Goal: Communication & Community: Answer question/provide support

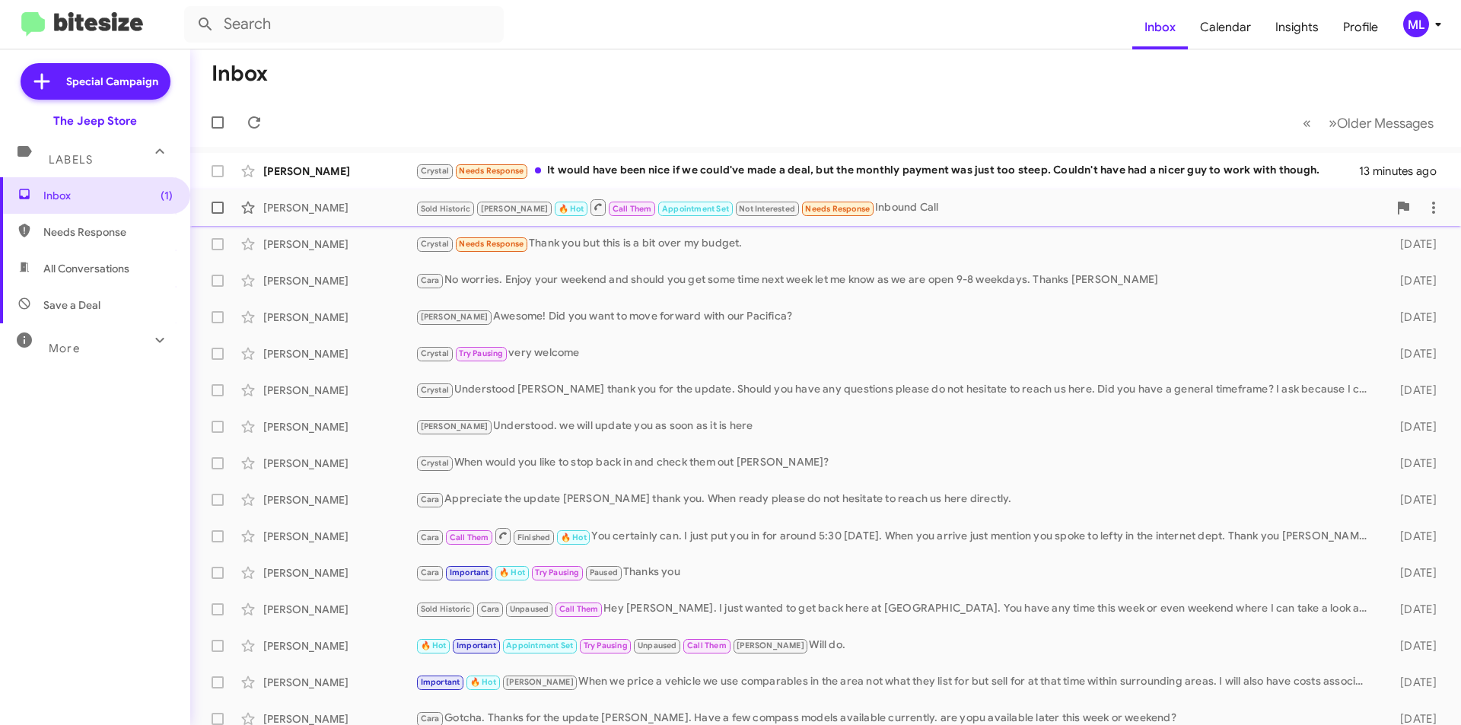
click at [367, 198] on div "[PERSON_NAME] Historic [PERSON_NAME] 🔥 Hot Call Them Appointment Set Not Intere…" at bounding box center [825, 208] width 1246 height 30
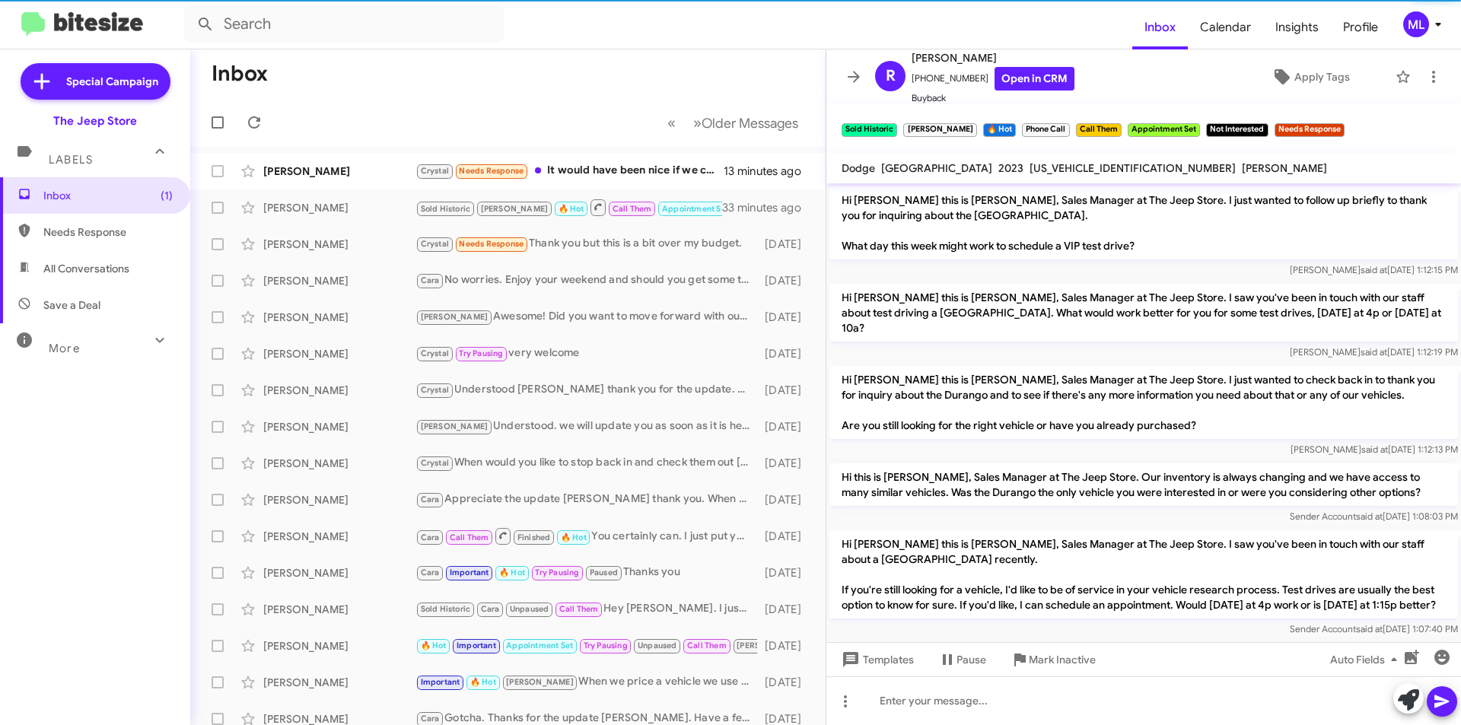
scroll to position [650, 0]
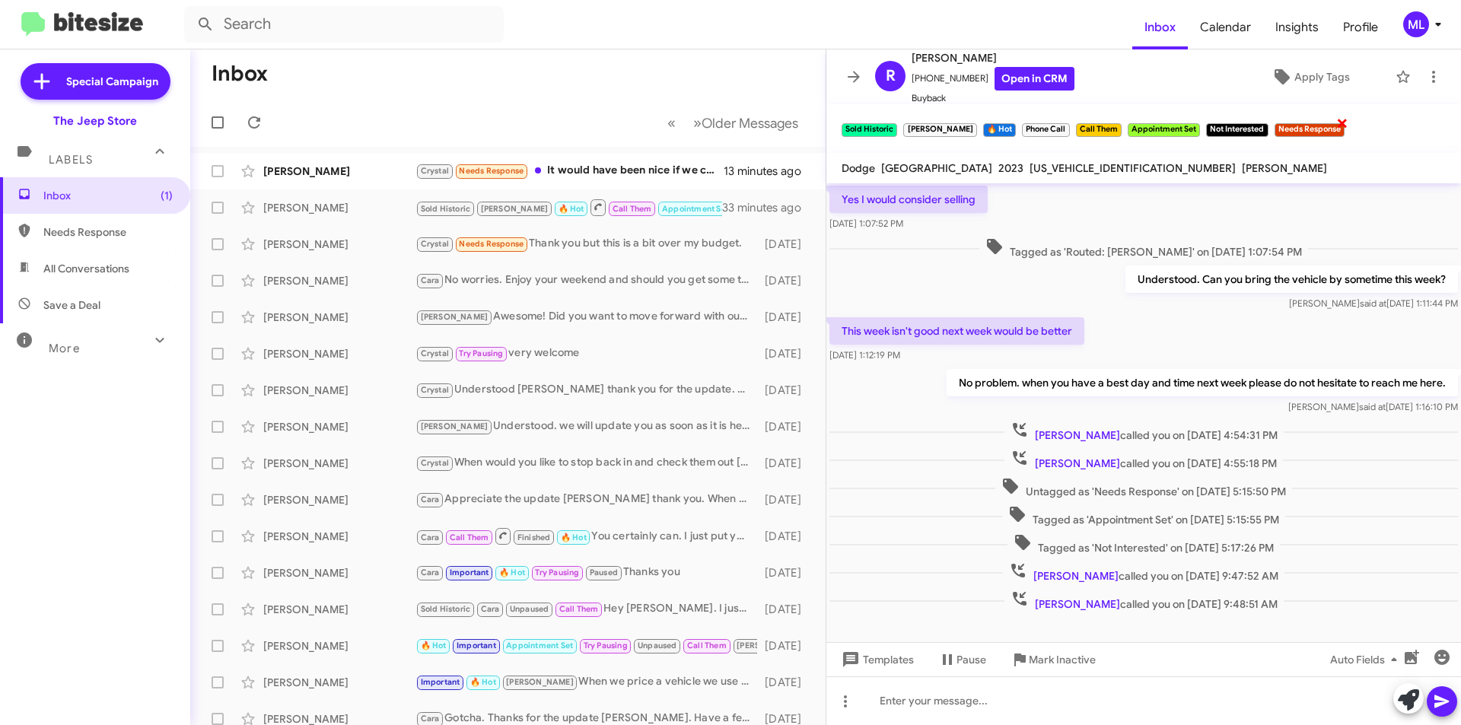
click at [1336, 129] on span "×" at bounding box center [1342, 122] width 12 height 18
click at [1260, 126] on span "×" at bounding box center [1264, 122] width 9 height 18
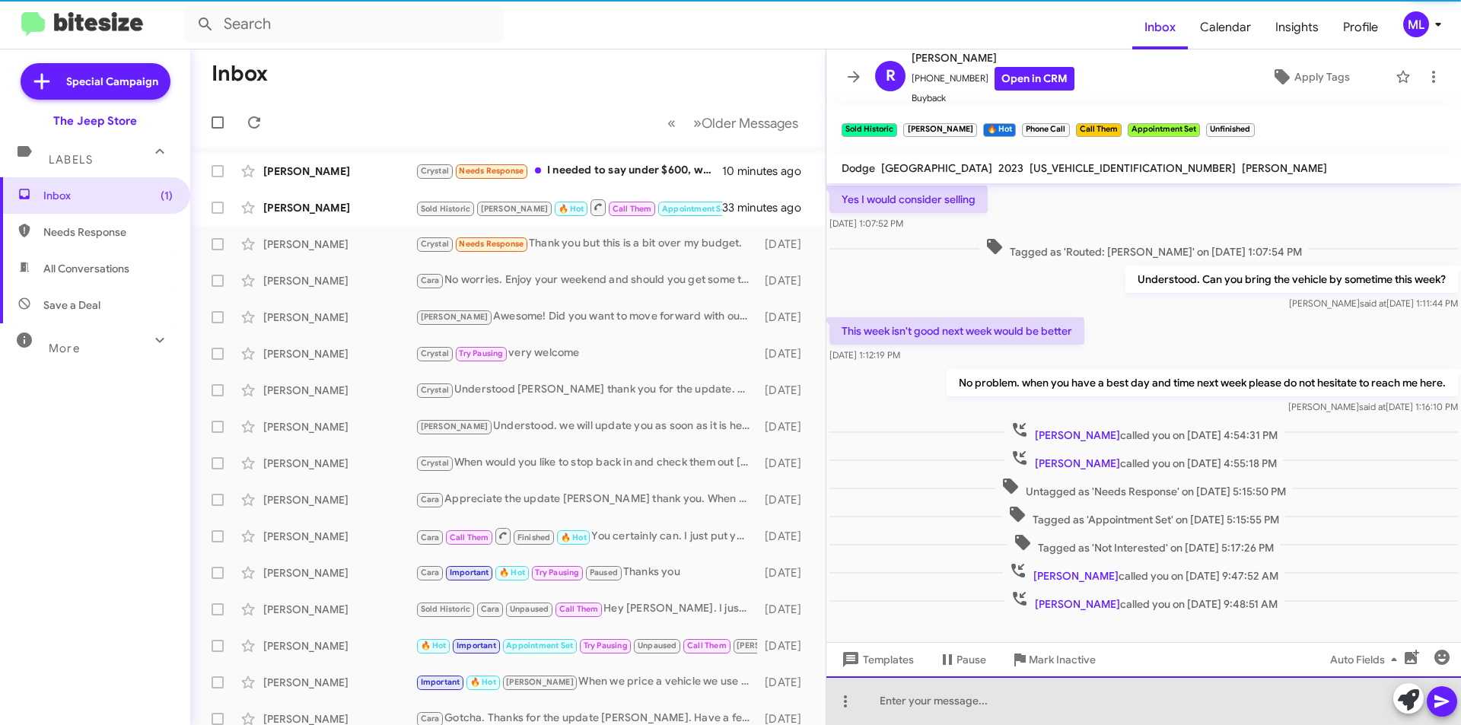
click at [921, 706] on div at bounding box center [1143, 700] width 635 height 49
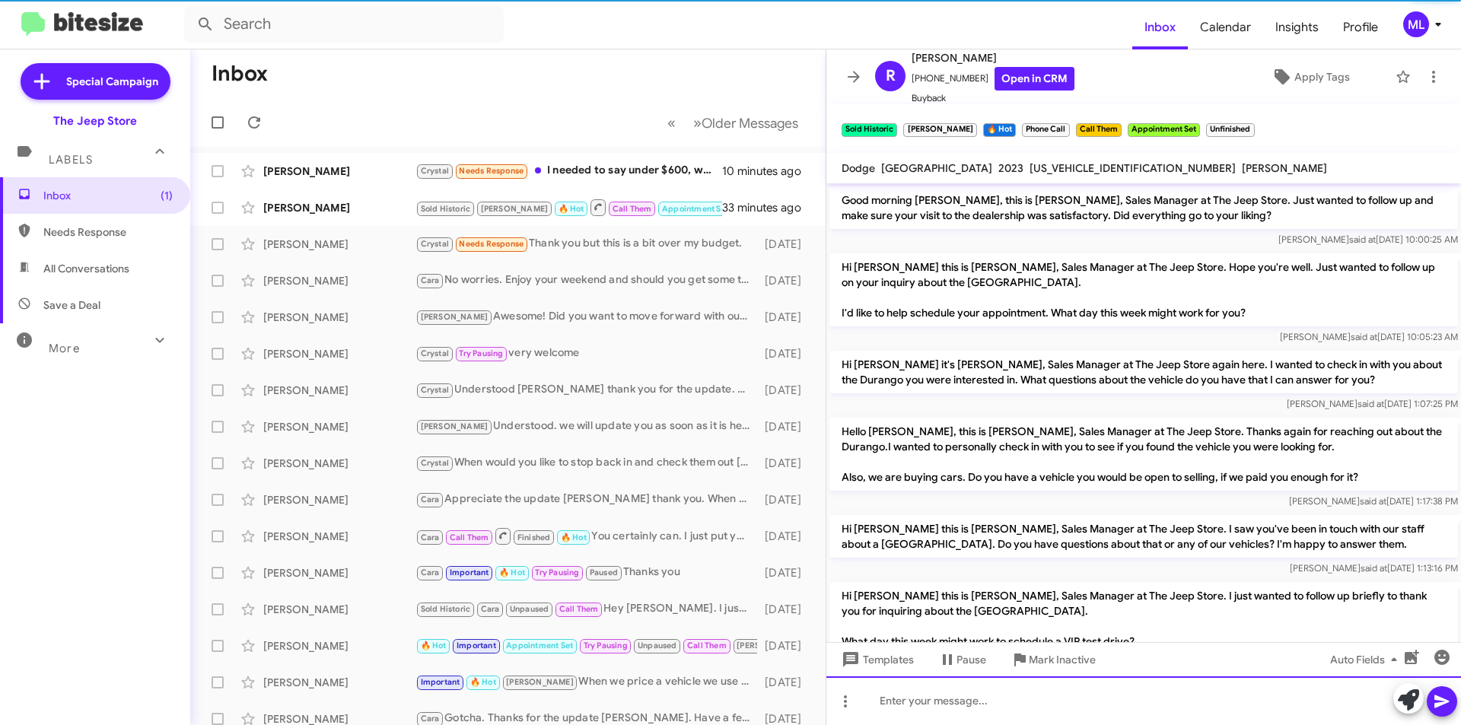
scroll to position [76, 0]
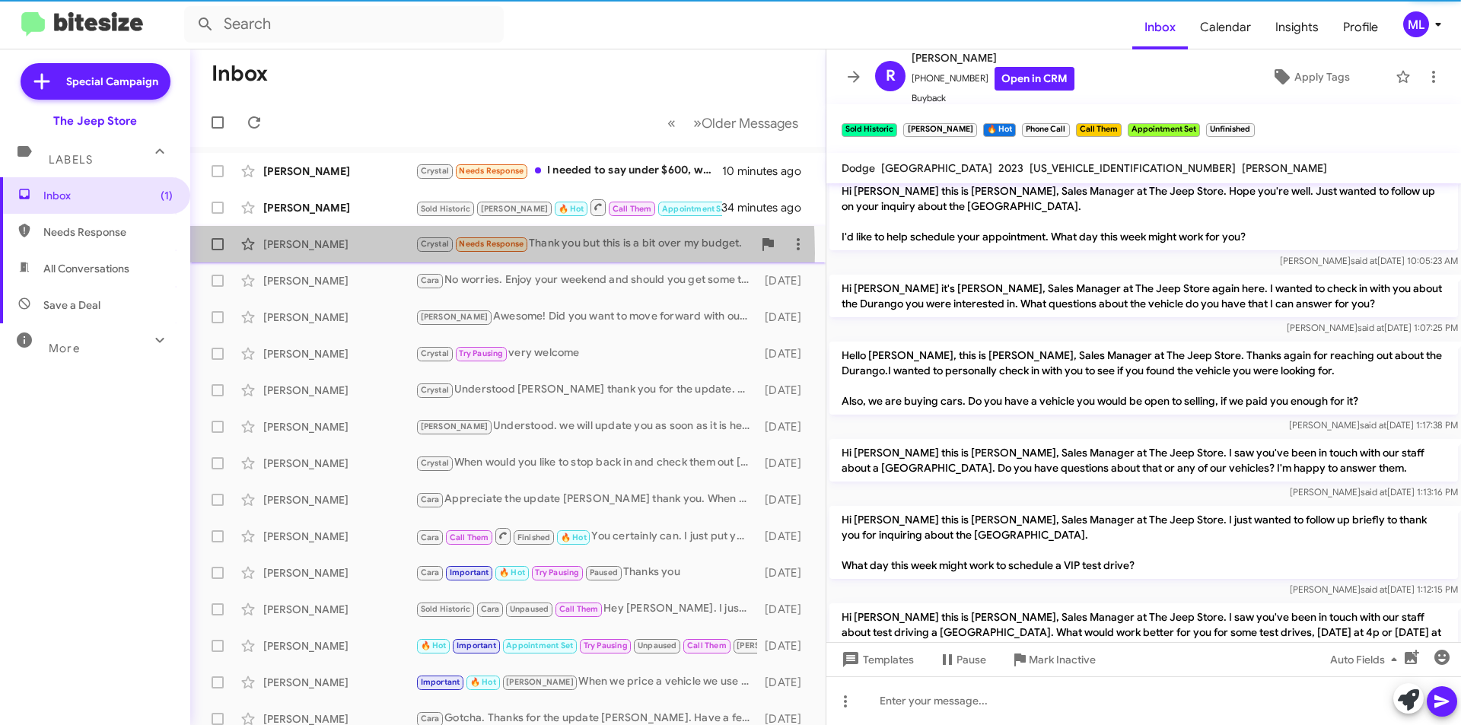
click at [355, 253] on div "[PERSON_NAME] [PERSON_NAME] Needs Response Thank you but this is a bit over my …" at bounding box center [507, 244] width 611 height 30
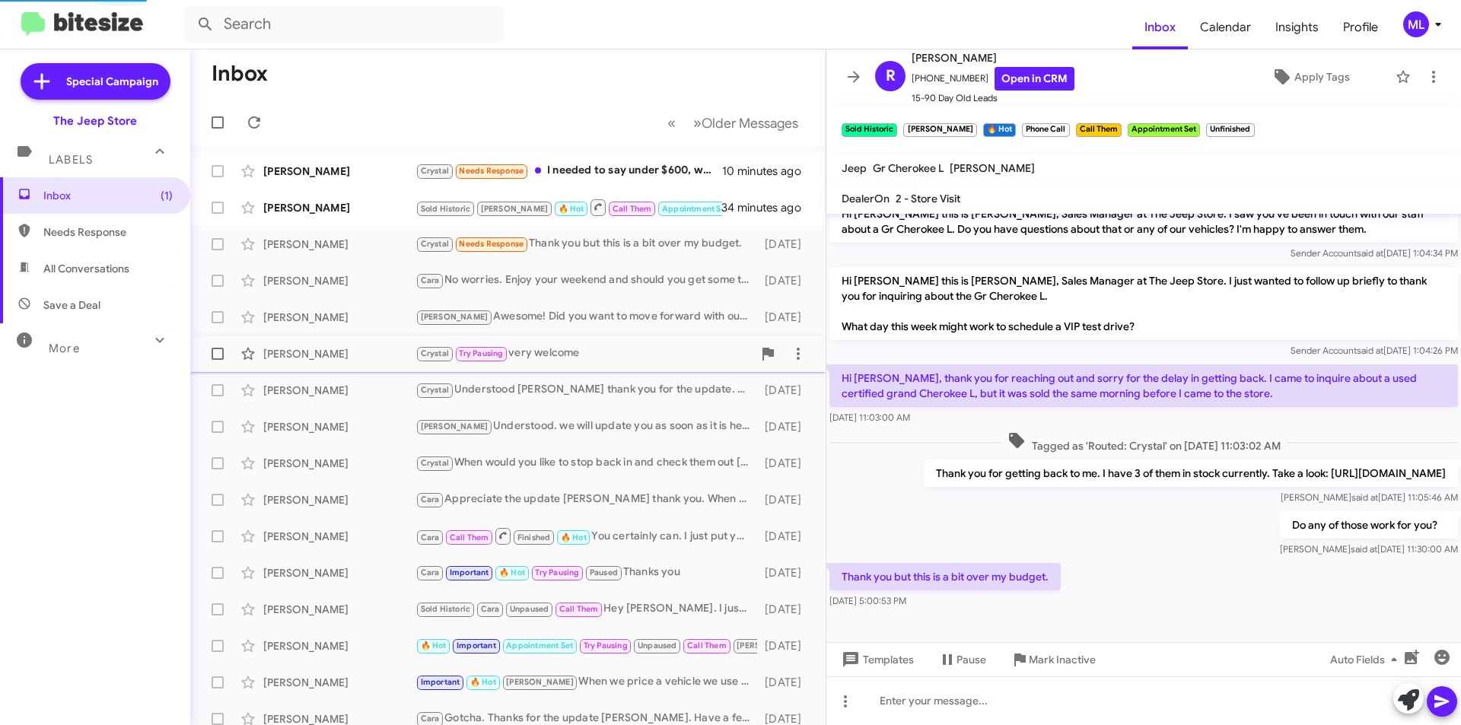
scroll to position [81, 0]
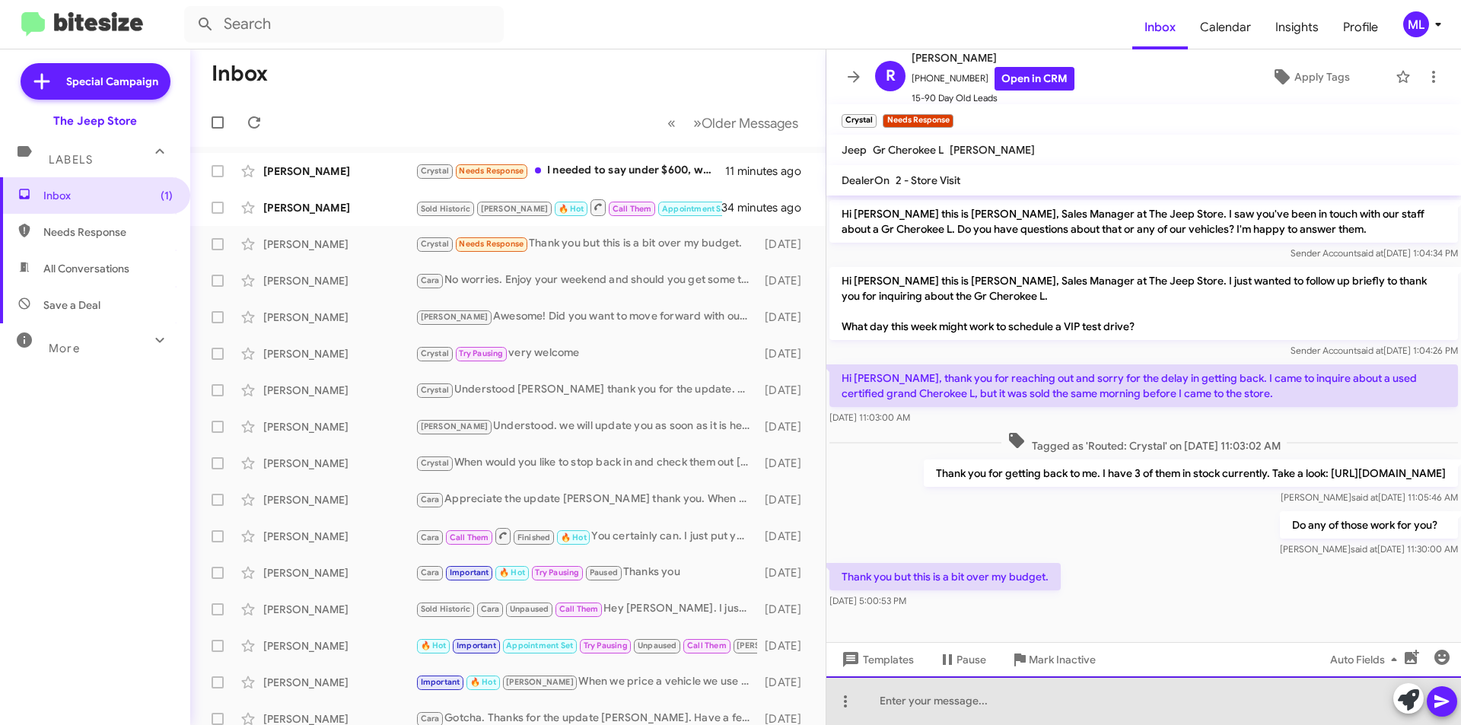
click at [980, 708] on div at bounding box center [1143, 700] width 635 height 49
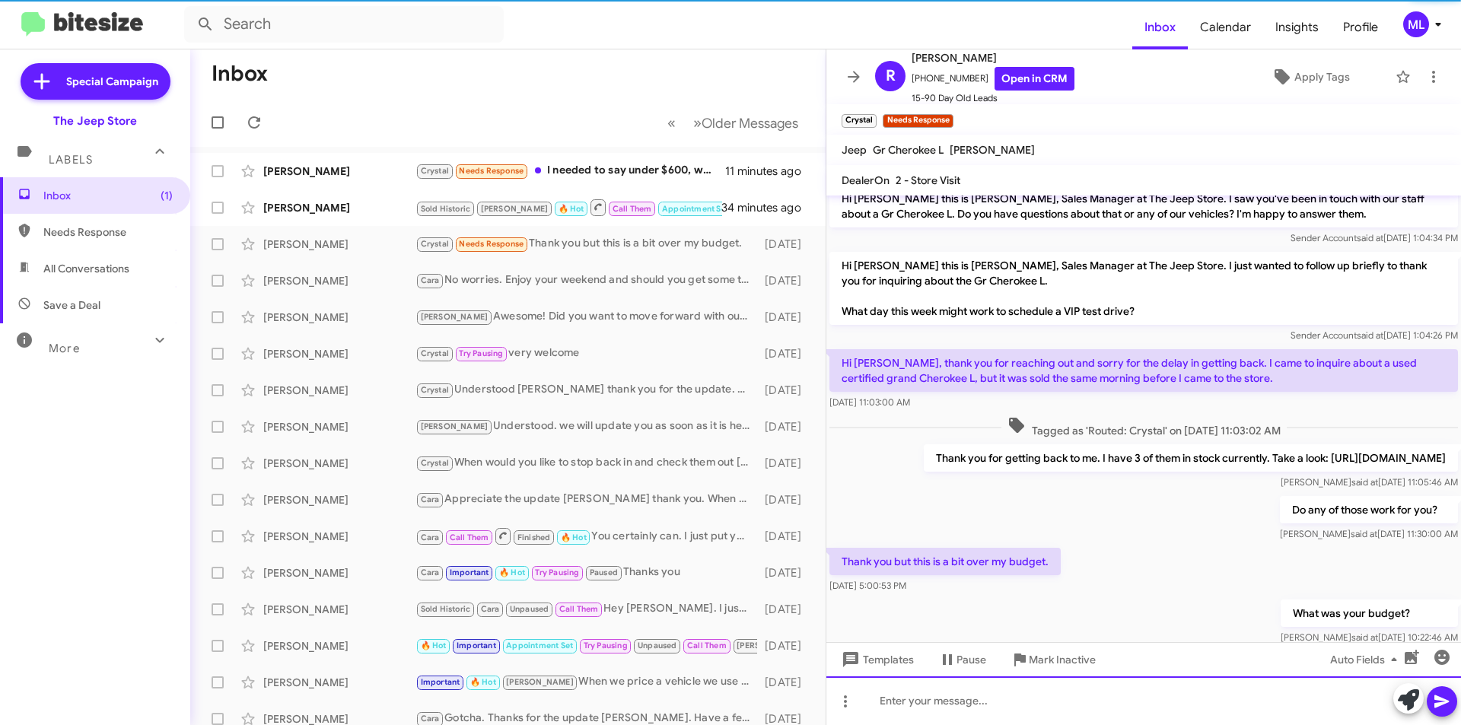
scroll to position [136, 0]
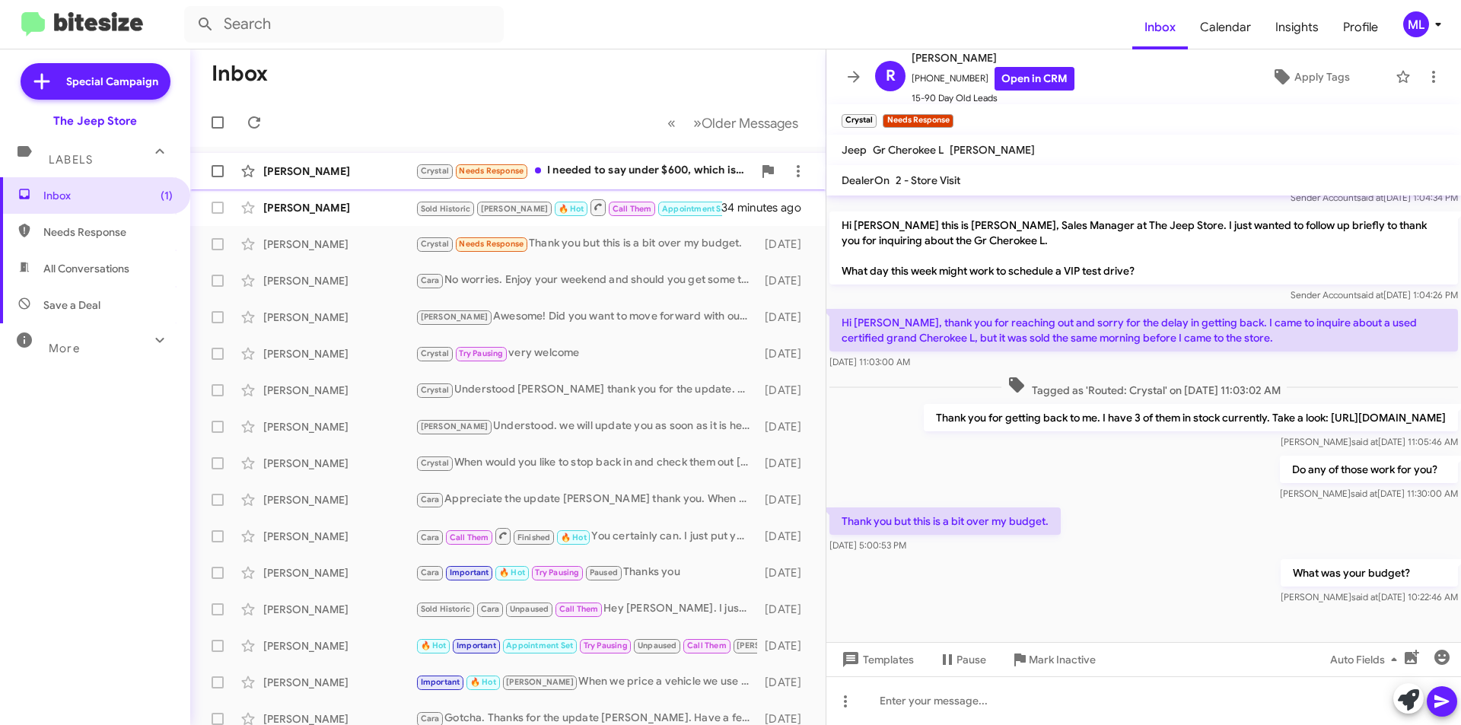
click at [604, 177] on div "Crystal Needs Response I needed to say under $600, which is where I am now. The…" at bounding box center [583, 171] width 337 height 18
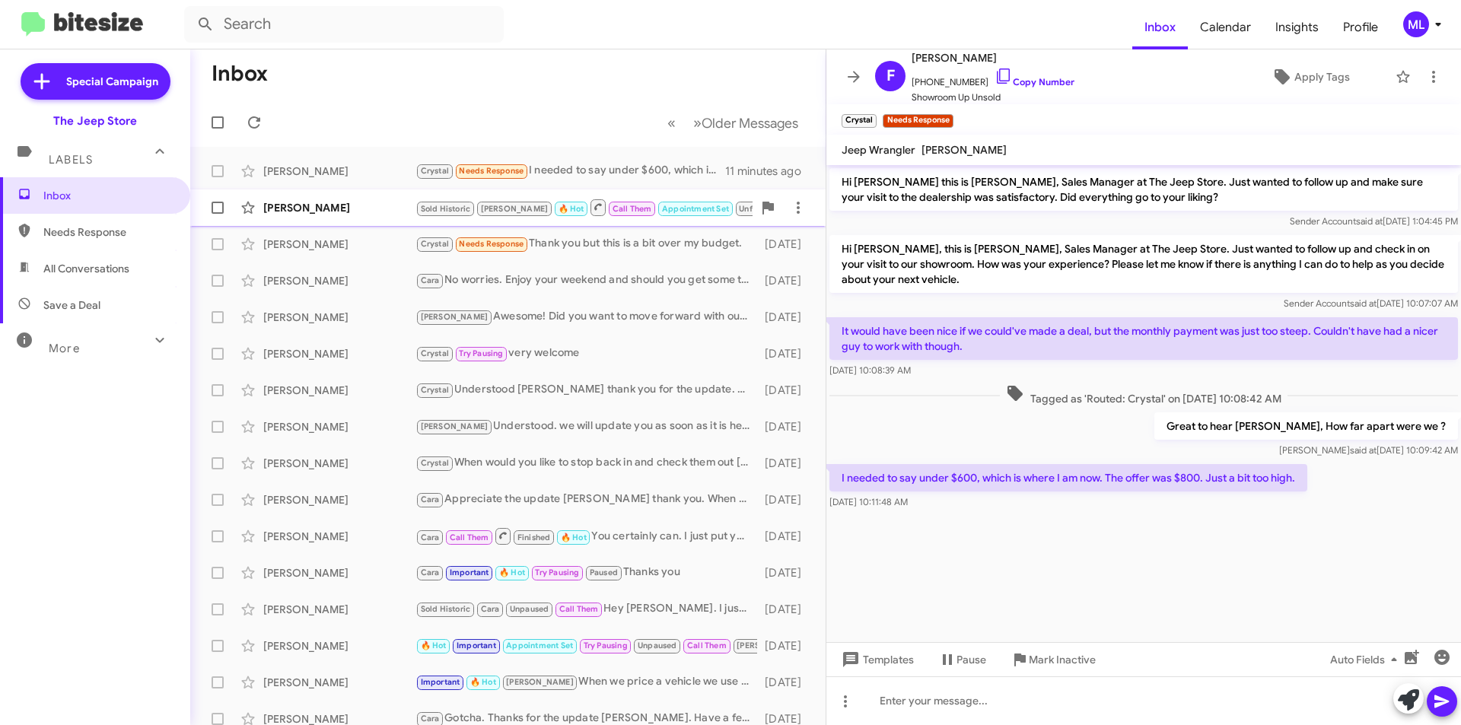
click at [613, 205] on span "Call Them" at bounding box center [633, 209] width 40 height 10
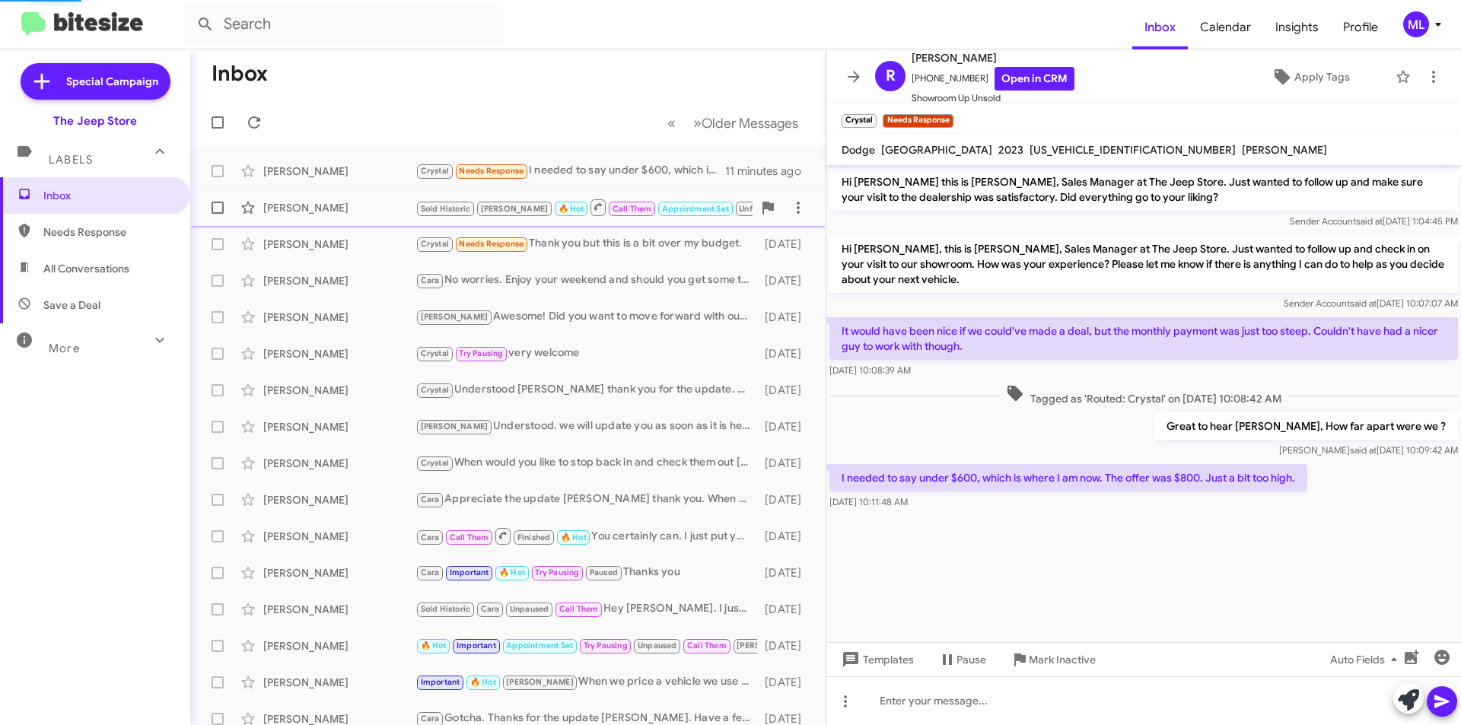
scroll to position [542, 0]
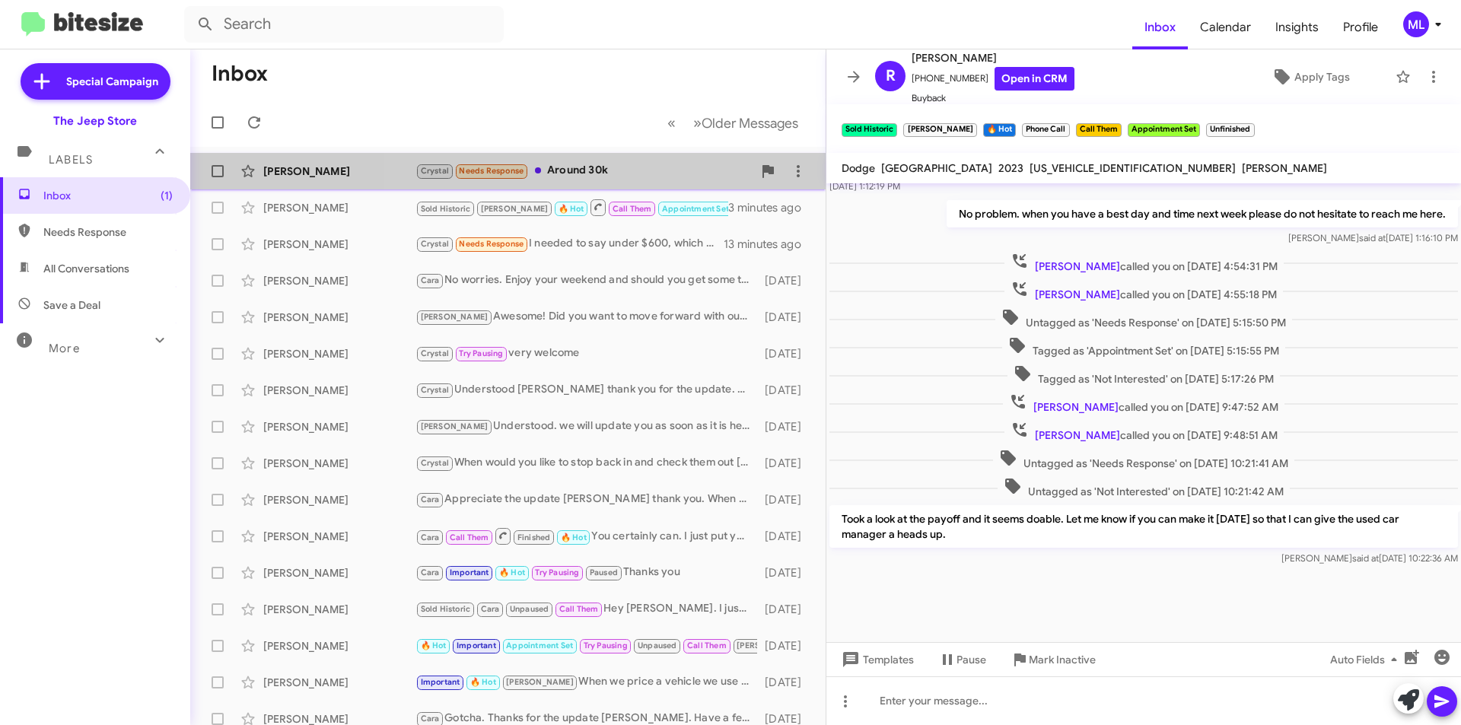
click at [606, 178] on div "Crystal Needs Response Around 30k" at bounding box center [583, 171] width 337 height 18
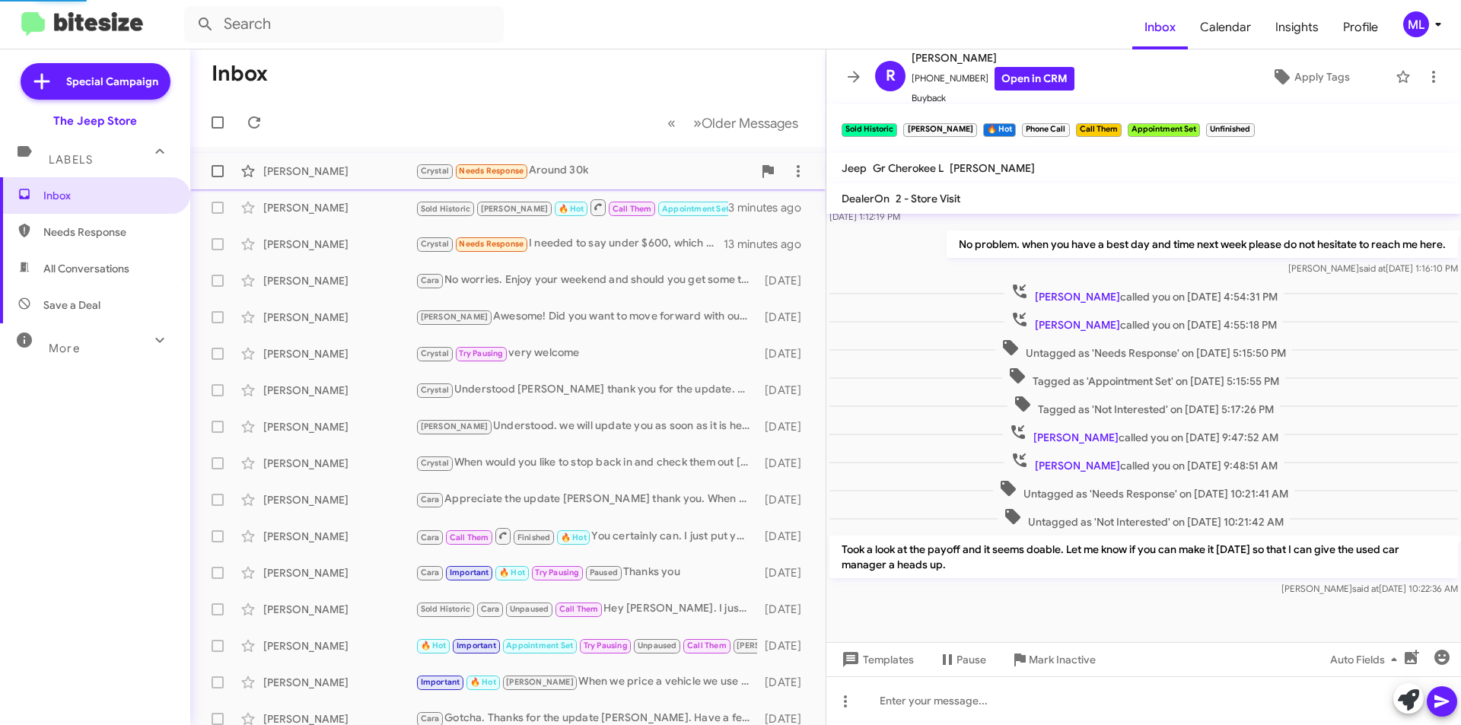
scroll to position [192, 0]
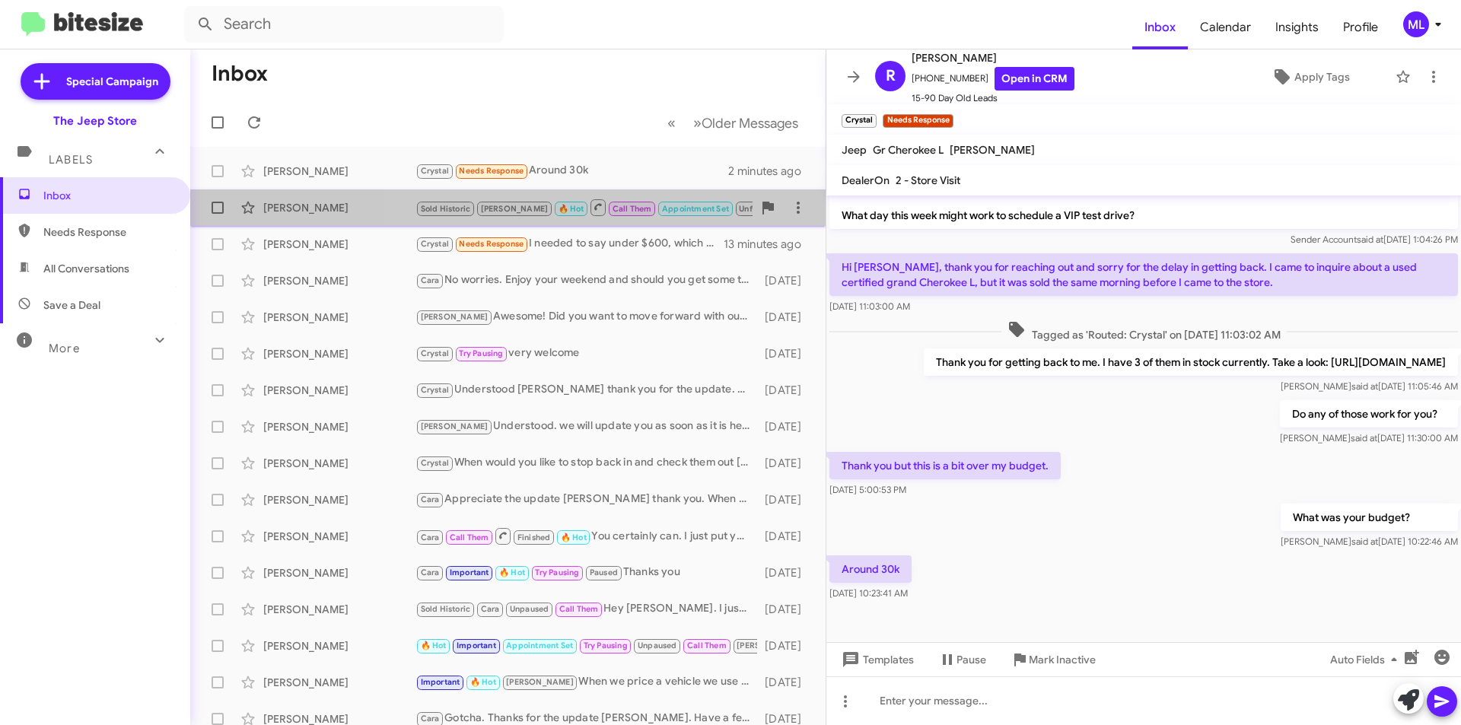
click at [658, 215] on small "Appointment Set" at bounding box center [695, 209] width 74 height 14
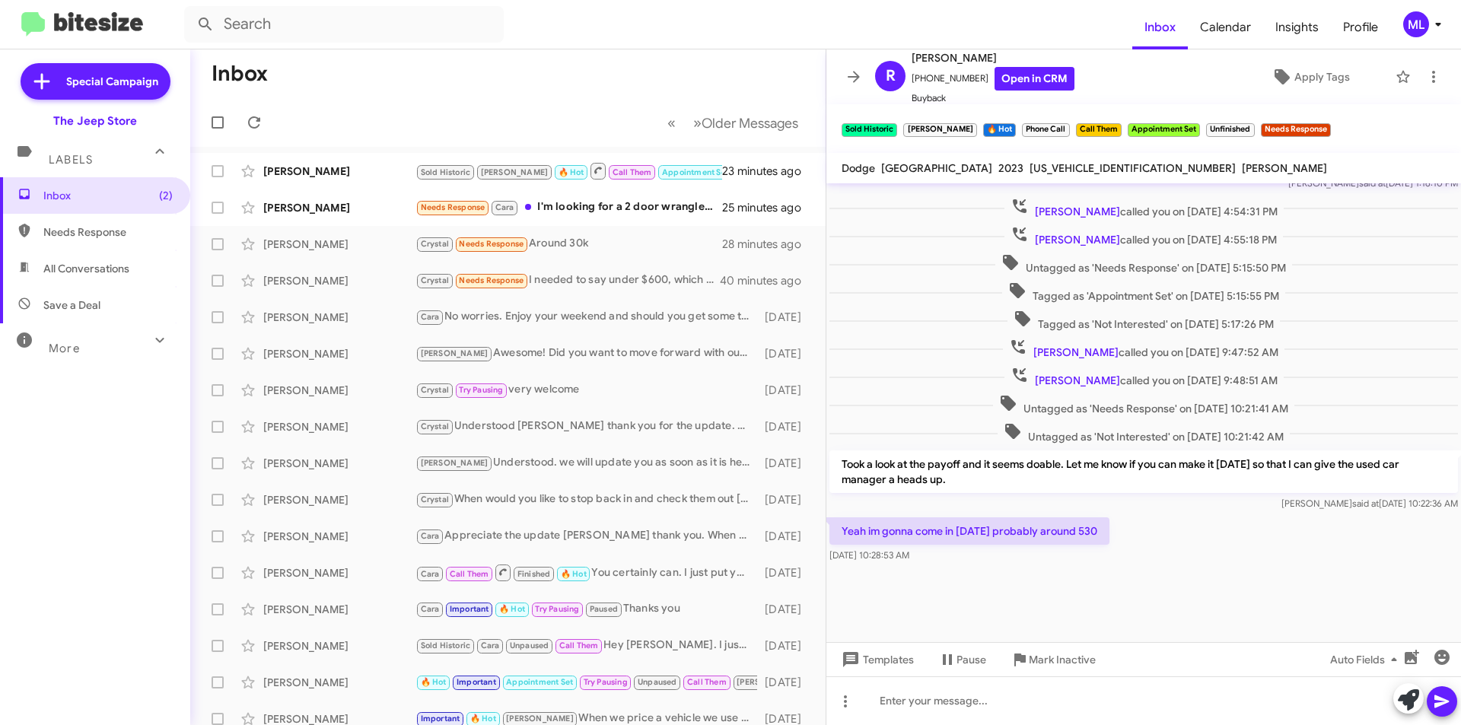
scroll to position [545, 0]
click at [558, 172] on span "🔥 Hot" at bounding box center [571, 172] width 26 height 10
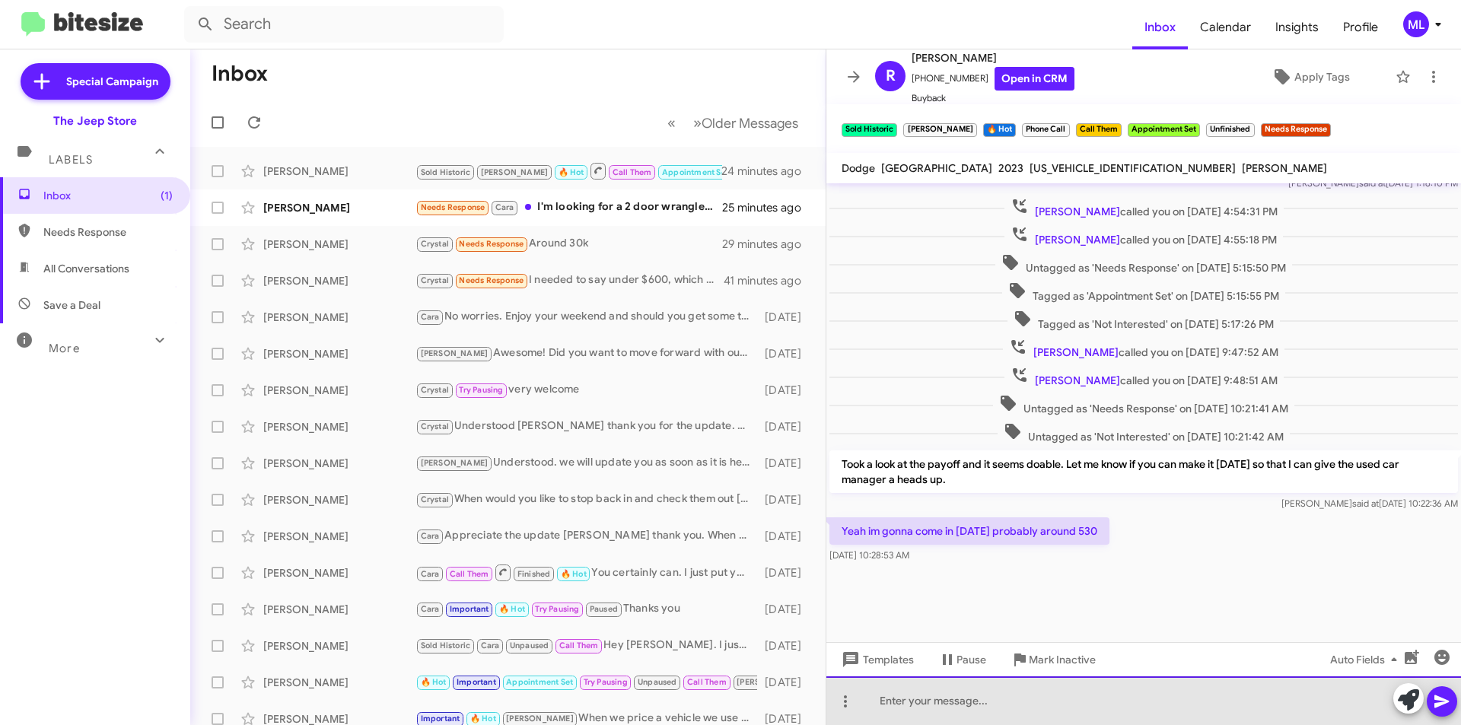
click at [957, 715] on div at bounding box center [1143, 700] width 635 height 49
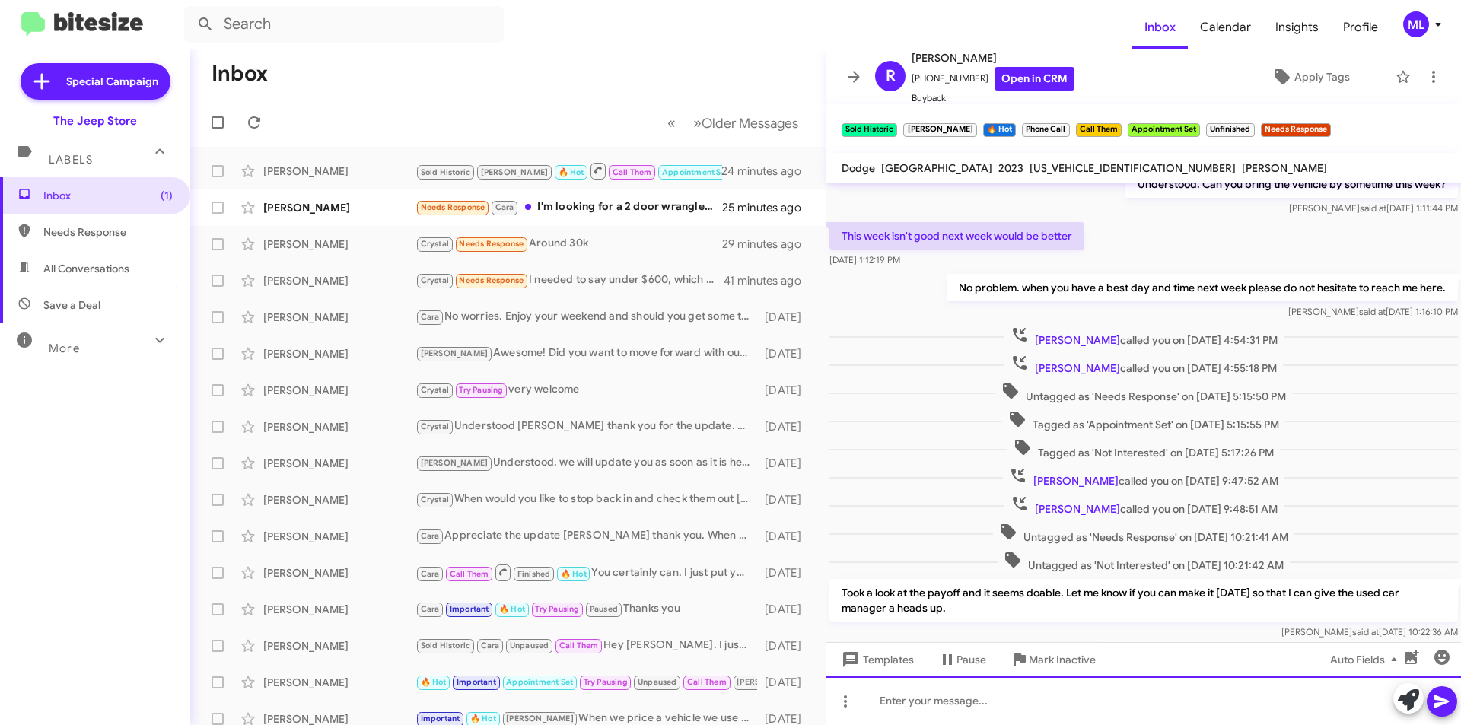
scroll to position [1592, 0]
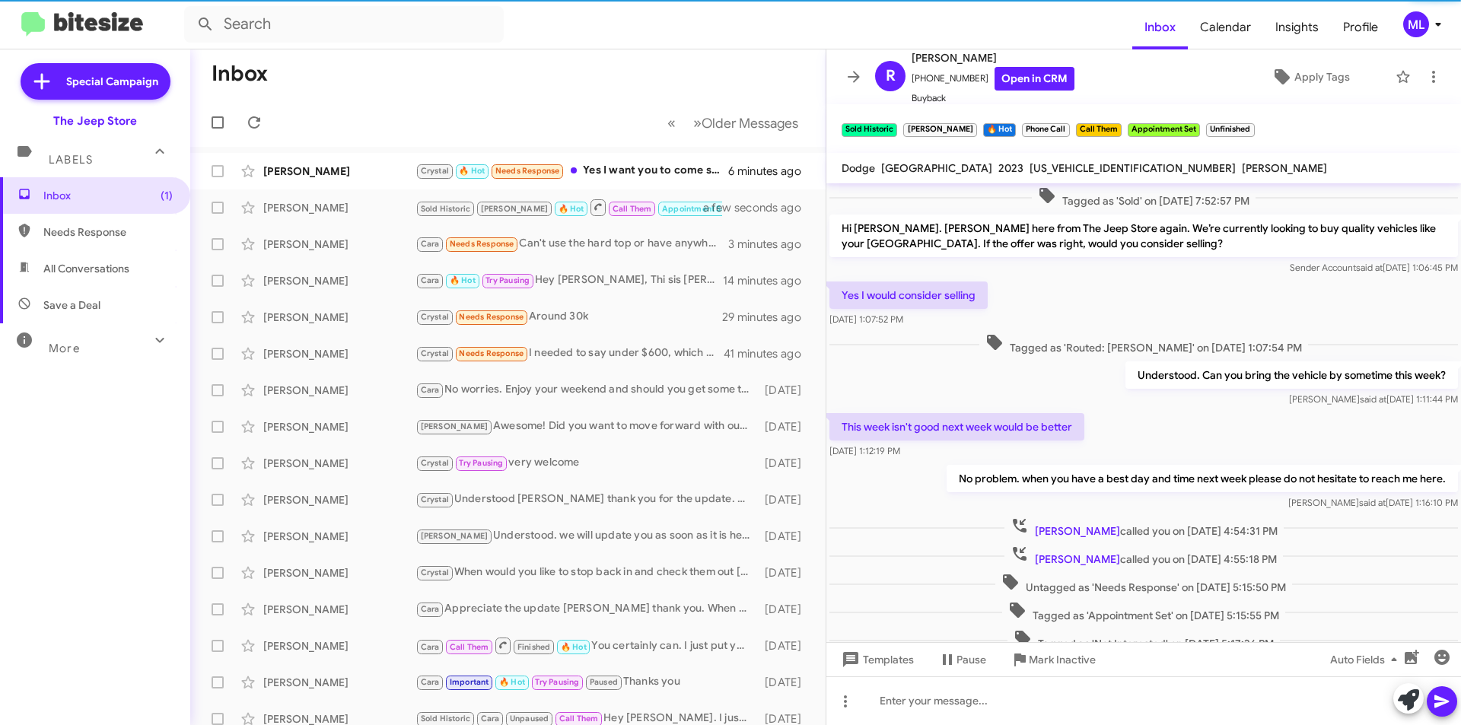
scroll to position [374, 0]
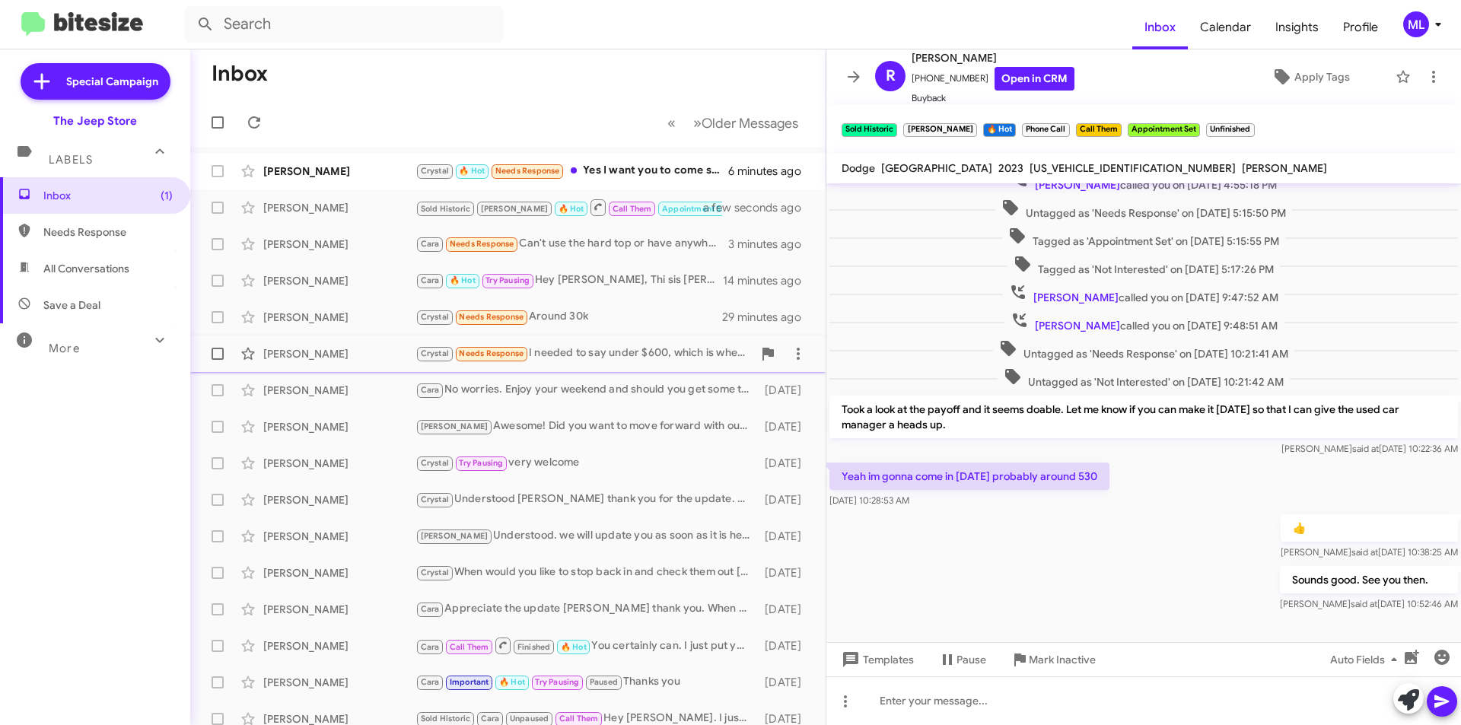
click at [581, 345] on div "Crystal Needs Response I needed to say under $600, which is where I am now. The…" at bounding box center [583, 354] width 337 height 18
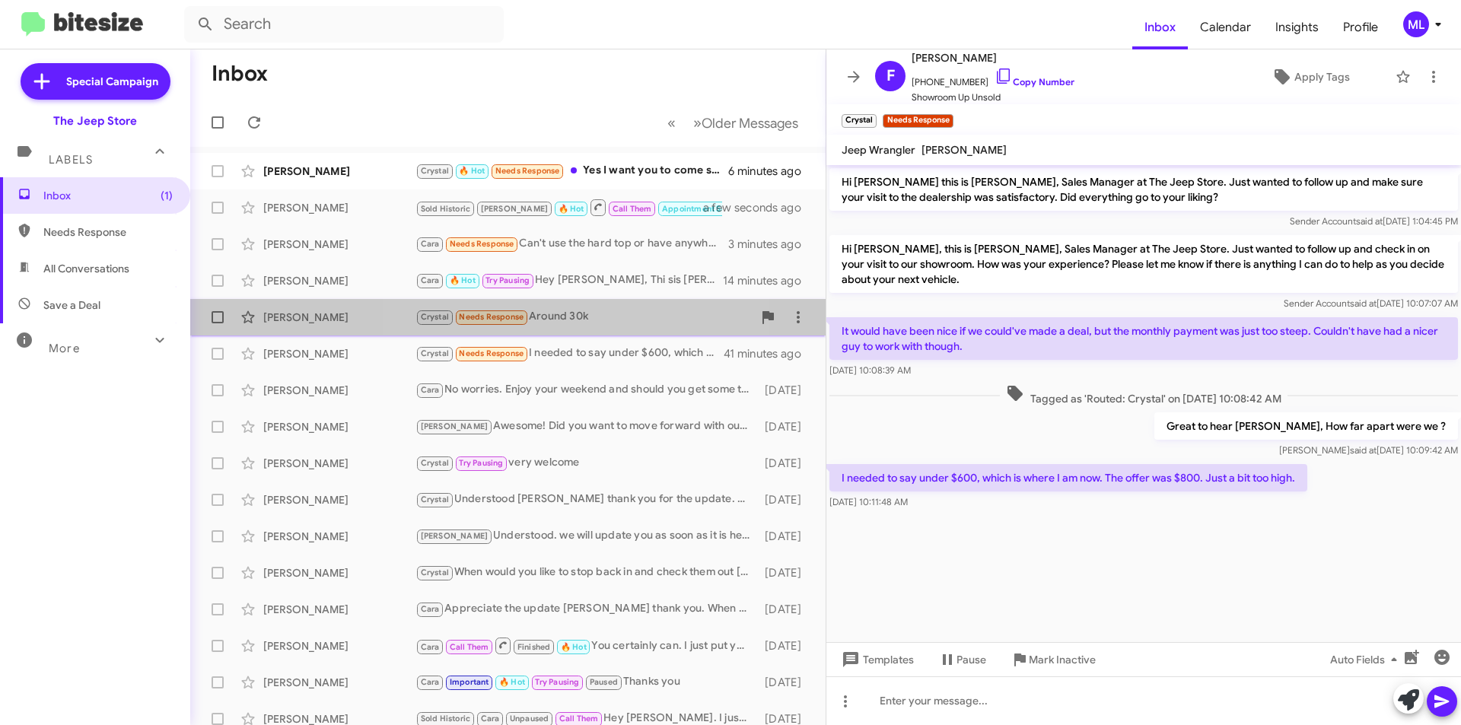
click at [579, 330] on div "[PERSON_NAME] [PERSON_NAME] Needs Response Around 30k 29 minutes ago" at bounding box center [507, 317] width 611 height 30
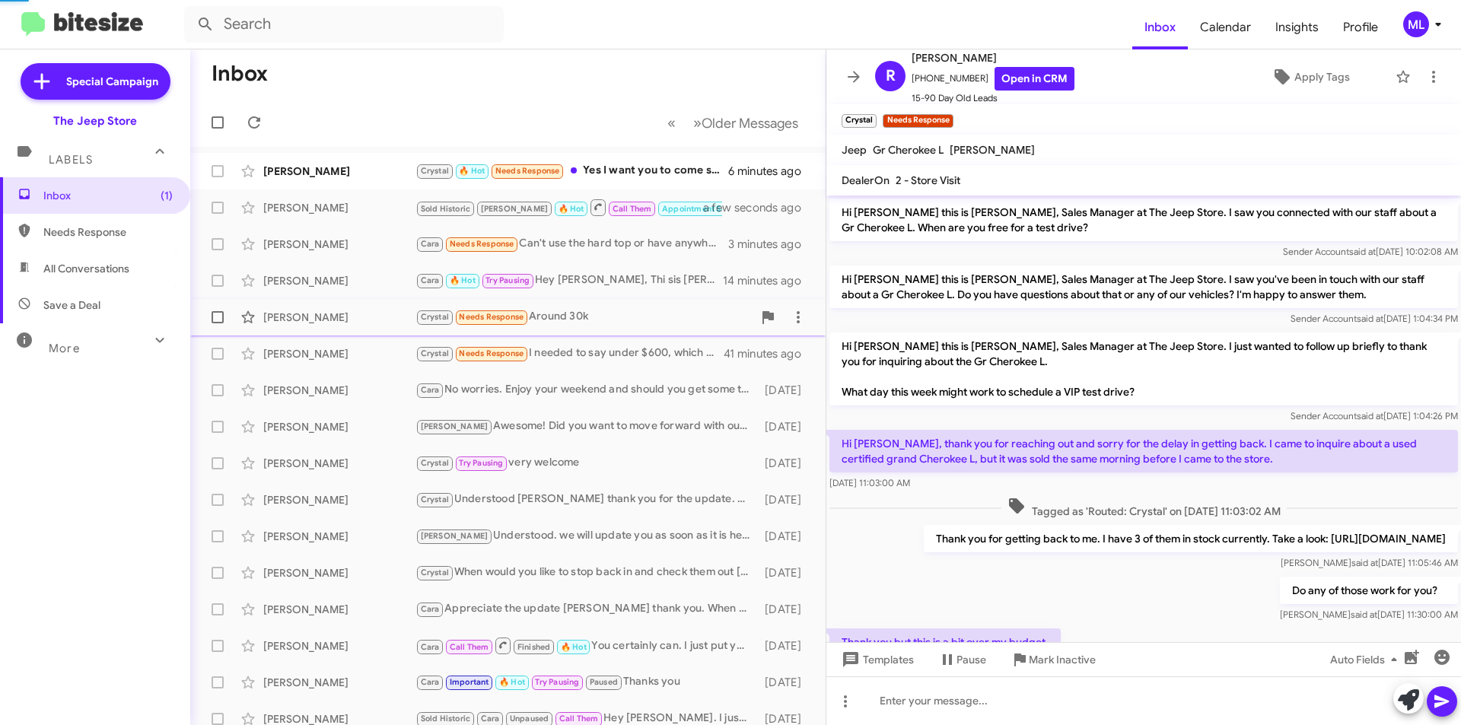
scroll to position [192, 0]
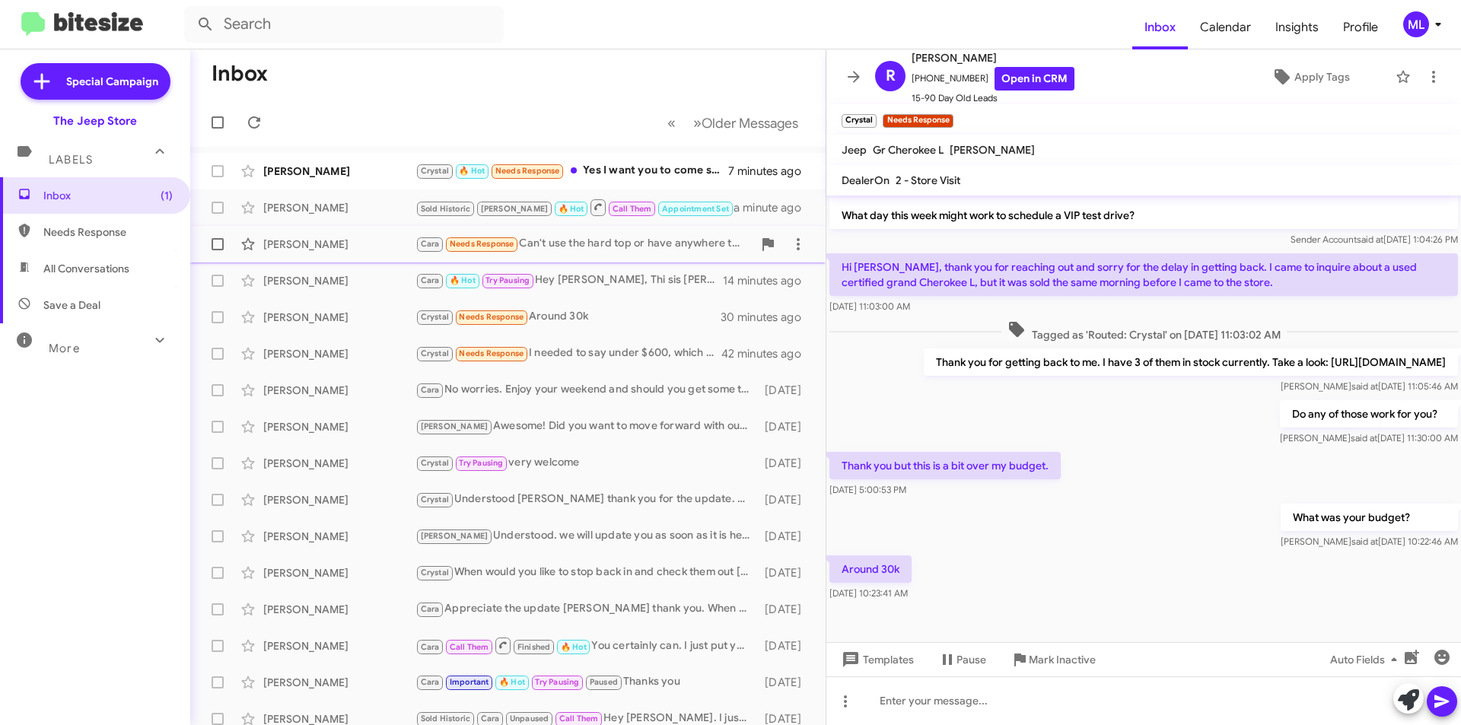
click at [581, 247] on div "Cara Needs Response Can't use the hard top or have anywhere to store it Does ur…" at bounding box center [583, 244] width 337 height 18
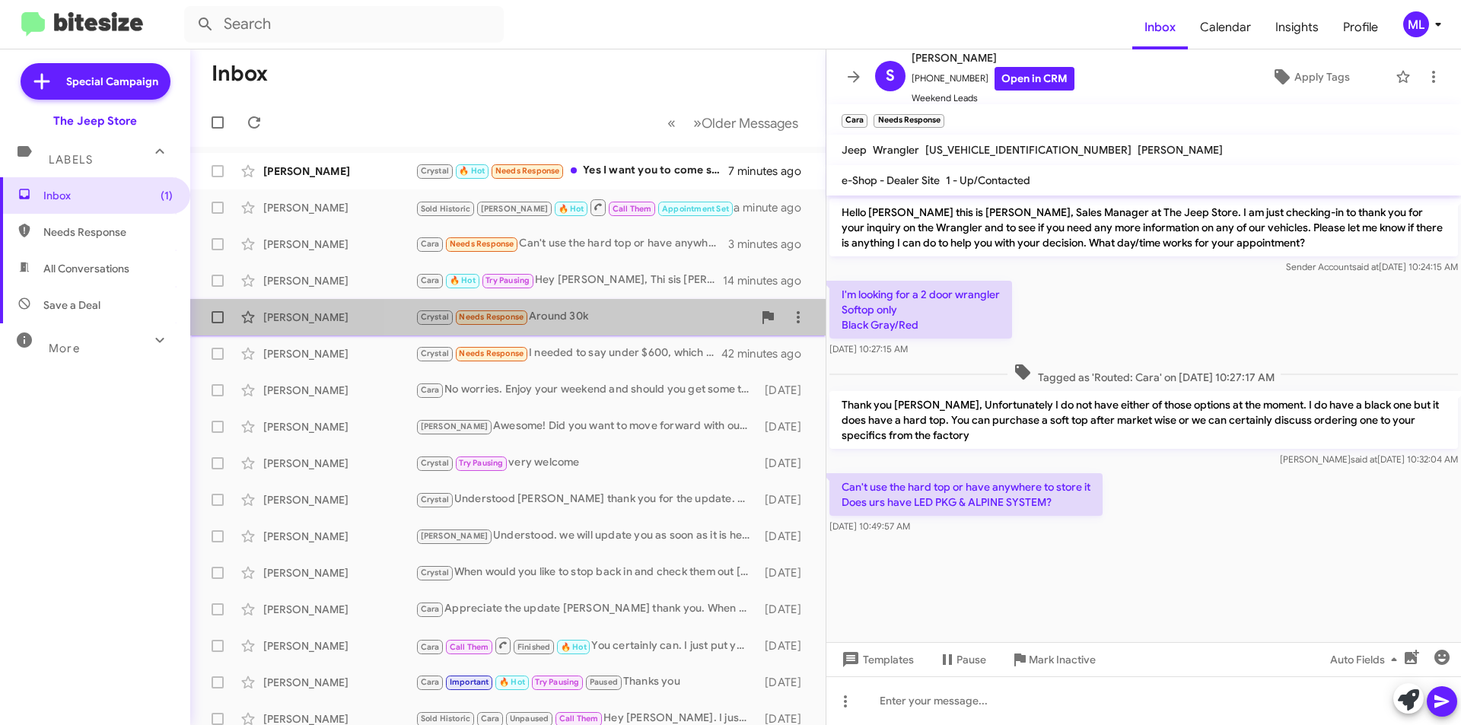
click at [601, 318] on div "Crystal Needs Response Around 30k" at bounding box center [583, 317] width 337 height 18
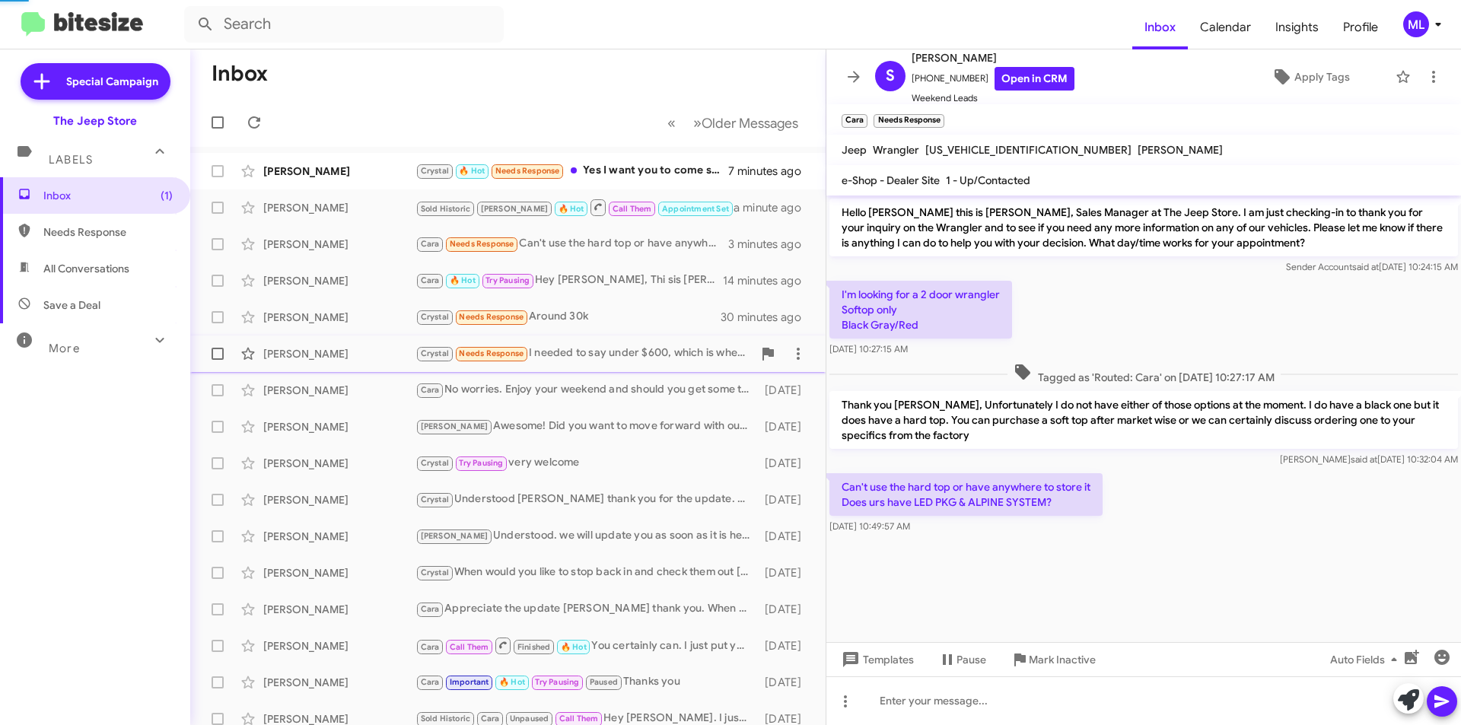
scroll to position [192, 0]
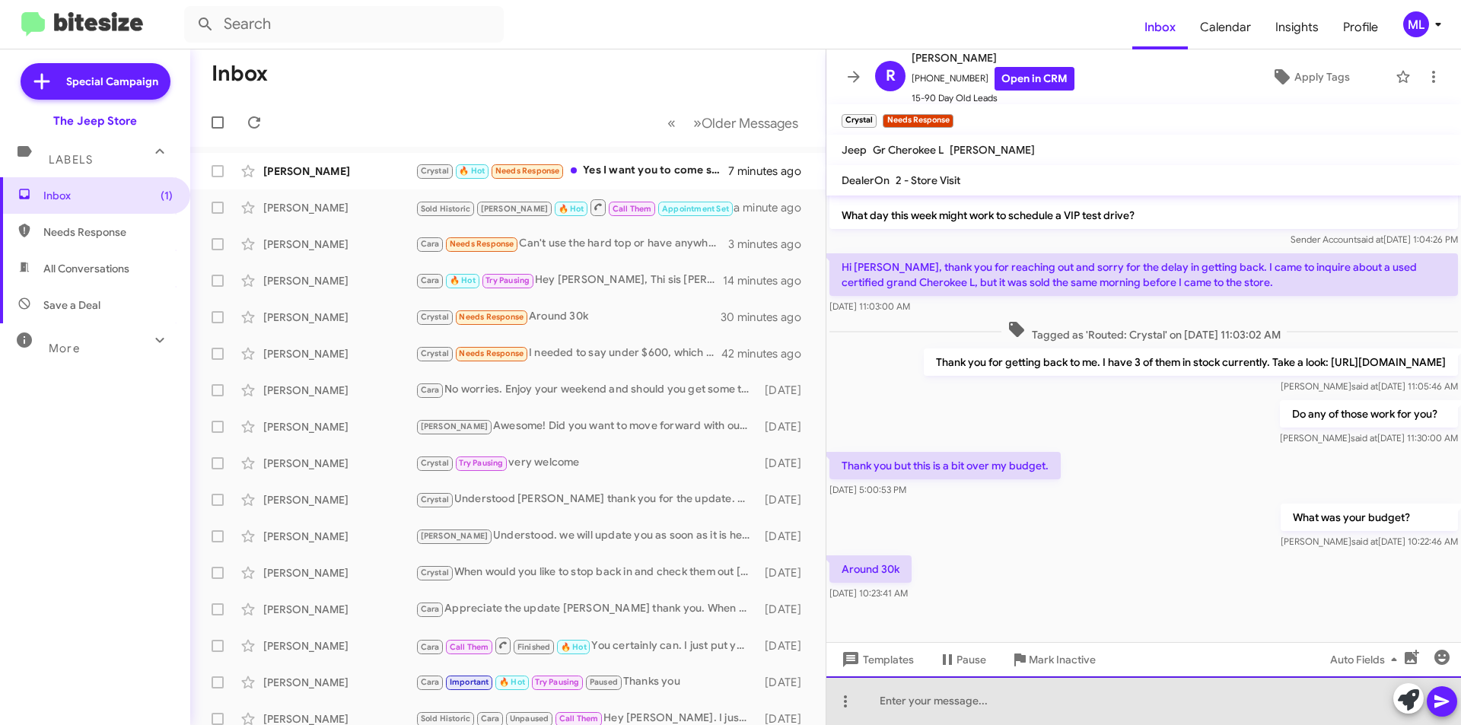
click at [1040, 718] on div at bounding box center [1143, 700] width 635 height 49
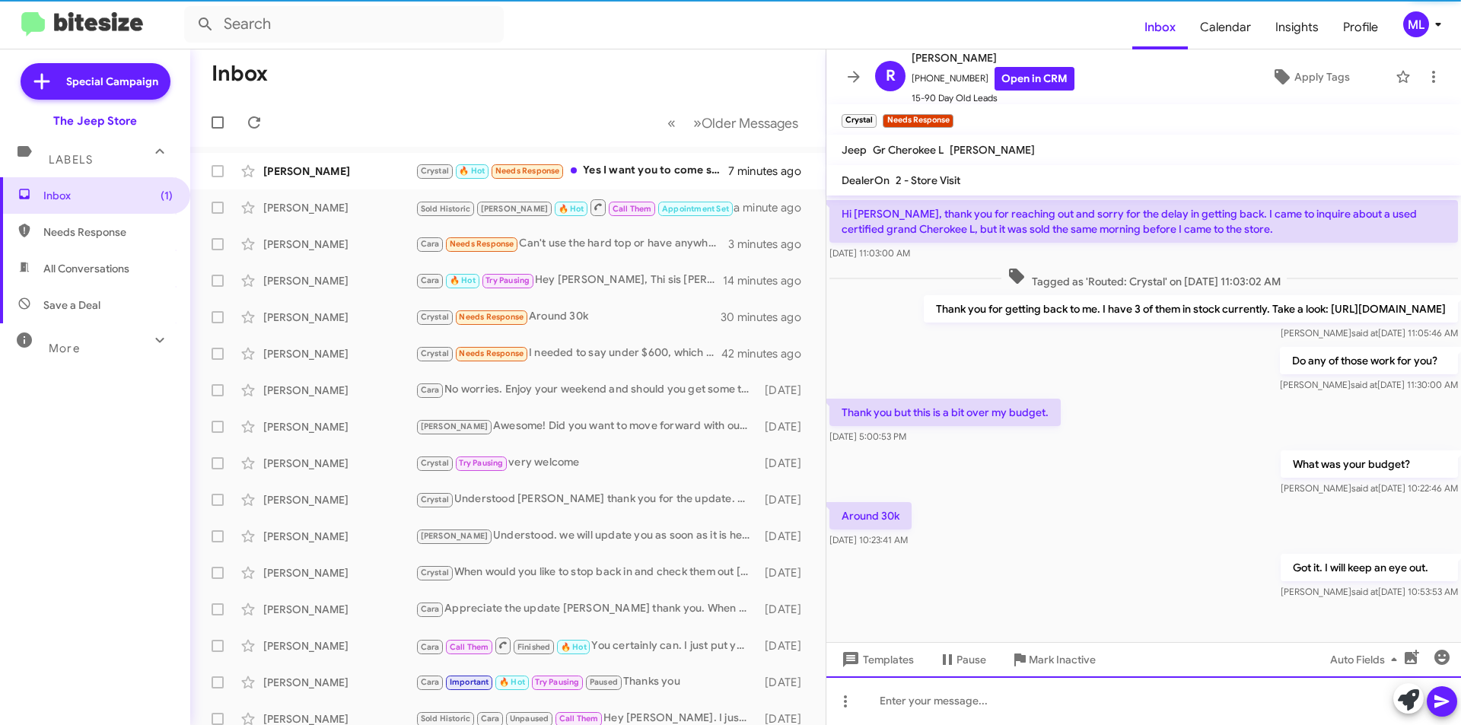
scroll to position [247, 0]
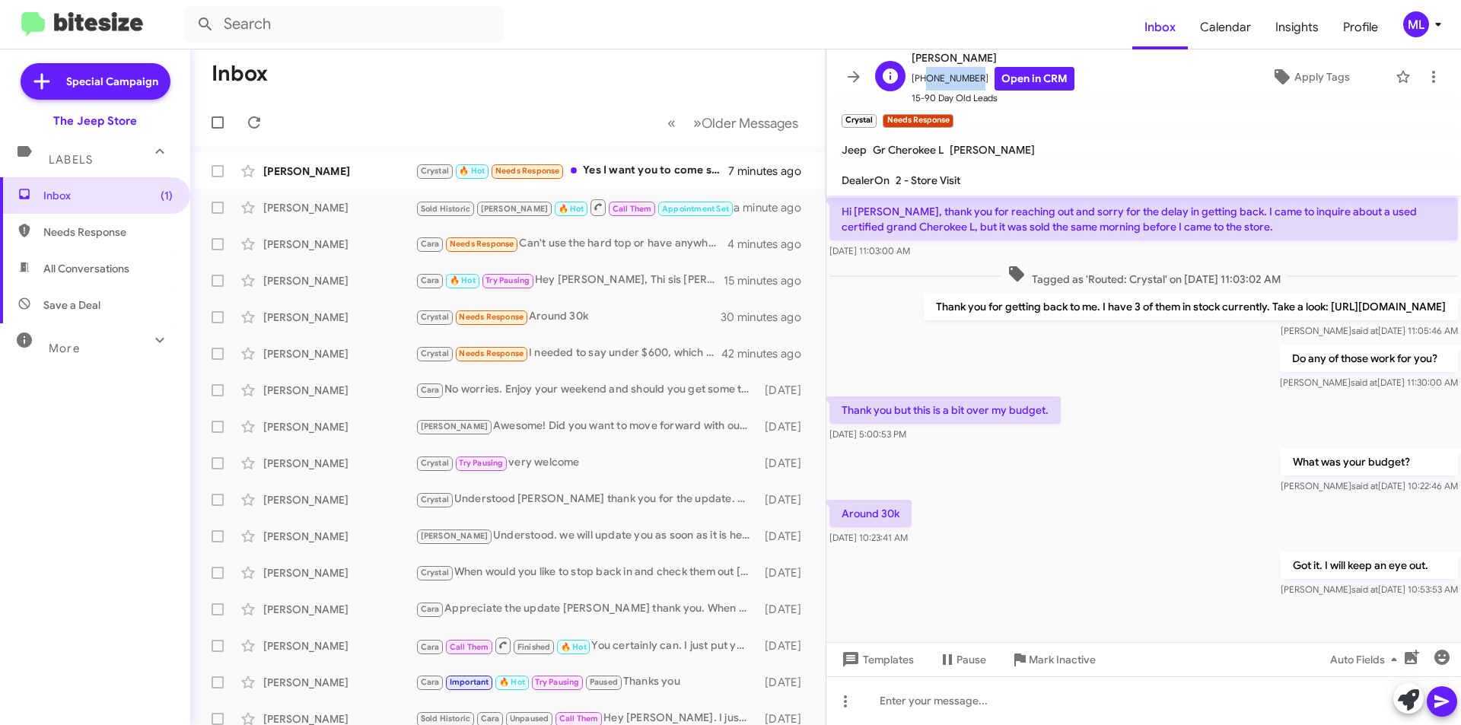
drag, startPoint x: 969, startPoint y: 75, endPoint x: 921, endPoint y: 78, distance: 48.1
click at [921, 78] on span "+12012859344 Open in CRM" at bounding box center [993, 79] width 163 height 24
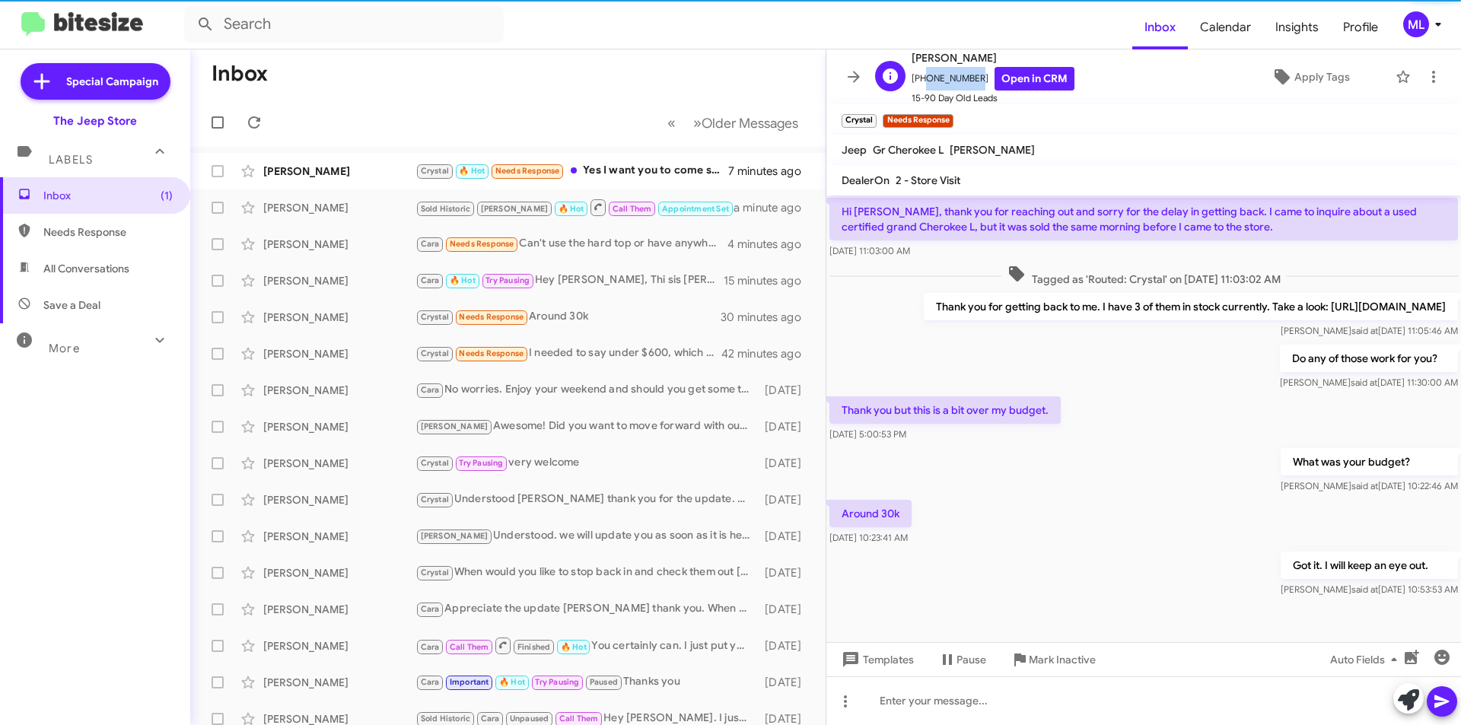
copy span "2012859344"
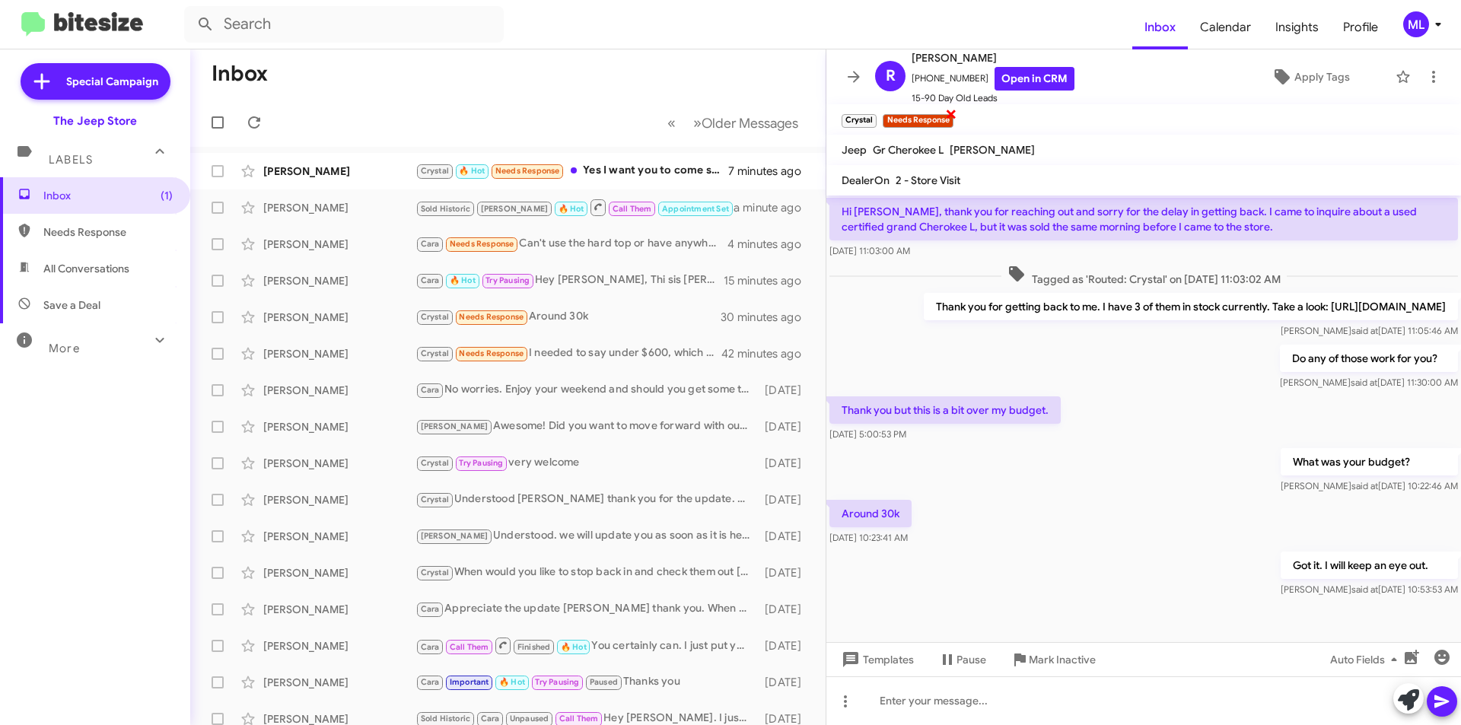
click at [948, 116] on span "×" at bounding box center [951, 113] width 12 height 18
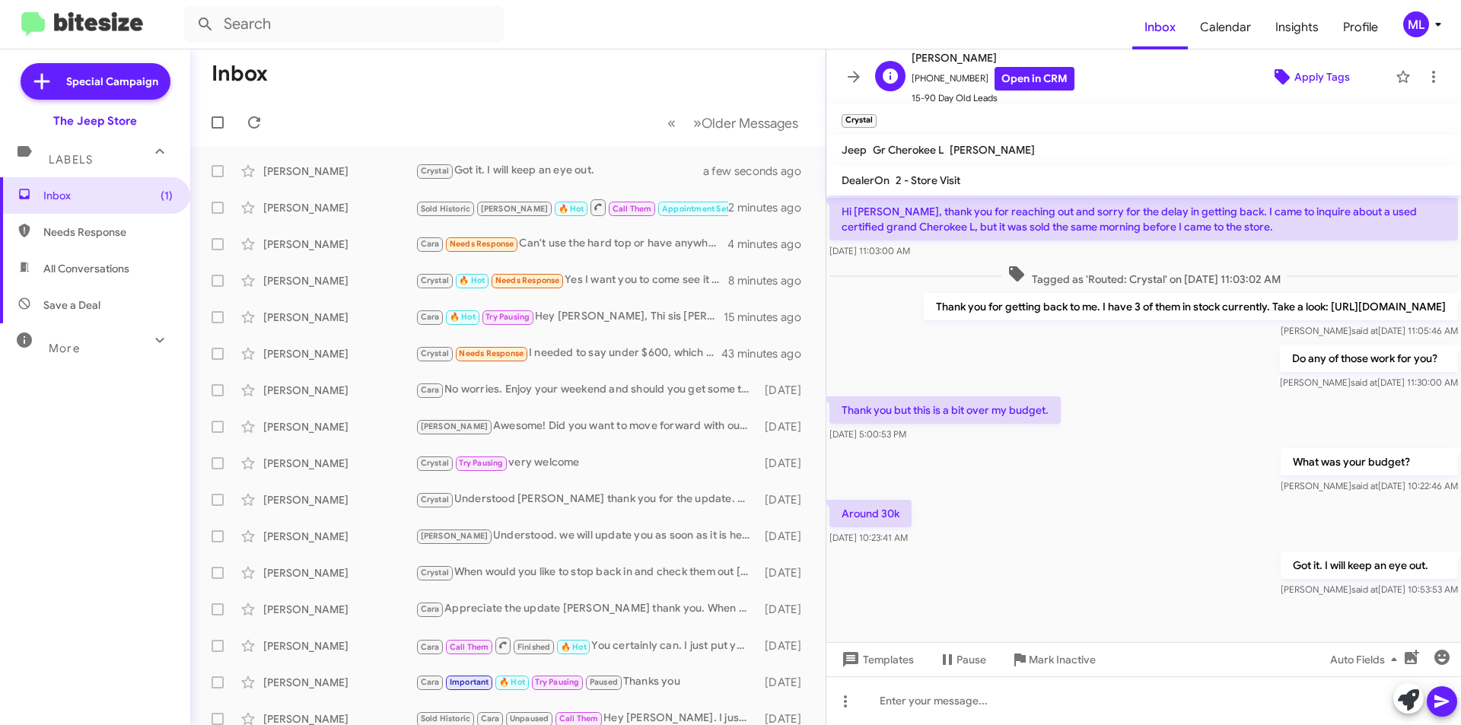
click at [1294, 81] on span "Apply Tags" at bounding box center [1322, 76] width 56 height 27
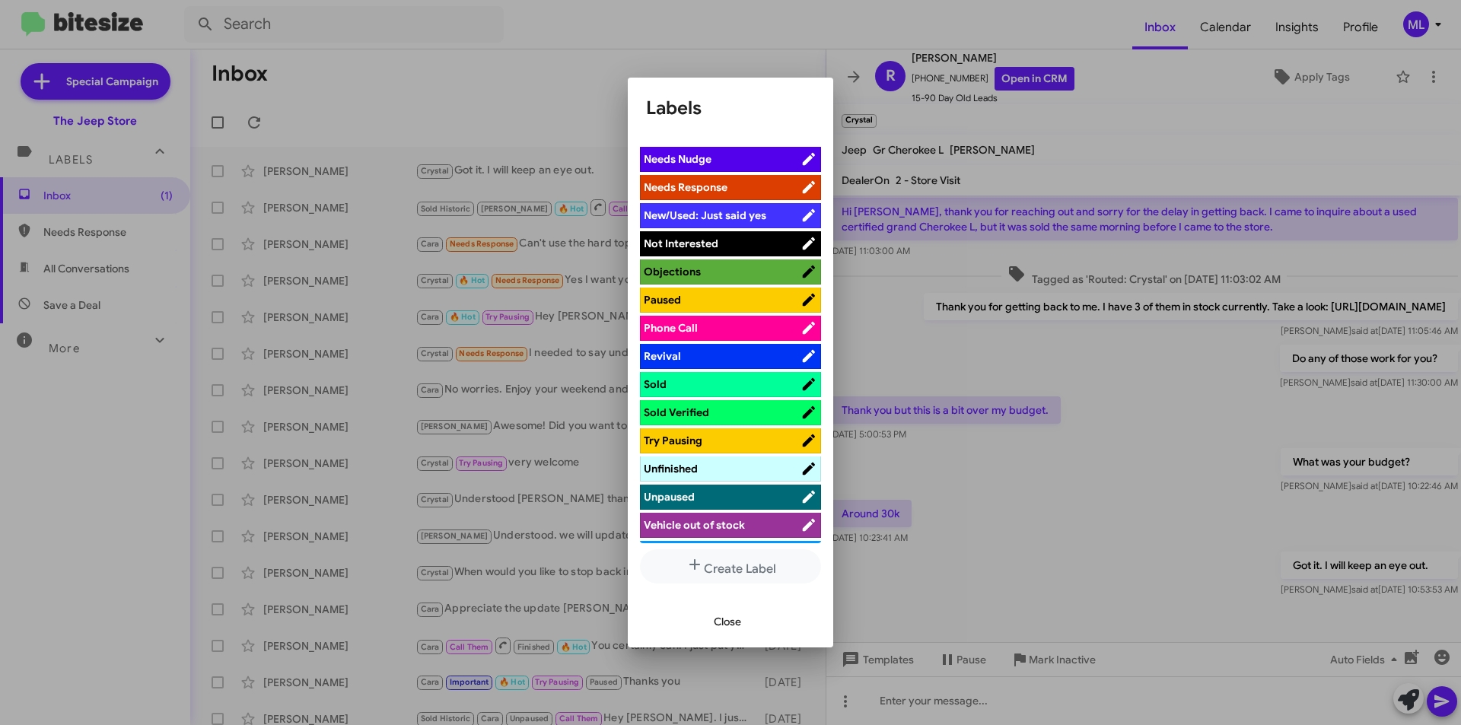
scroll to position [559, 0]
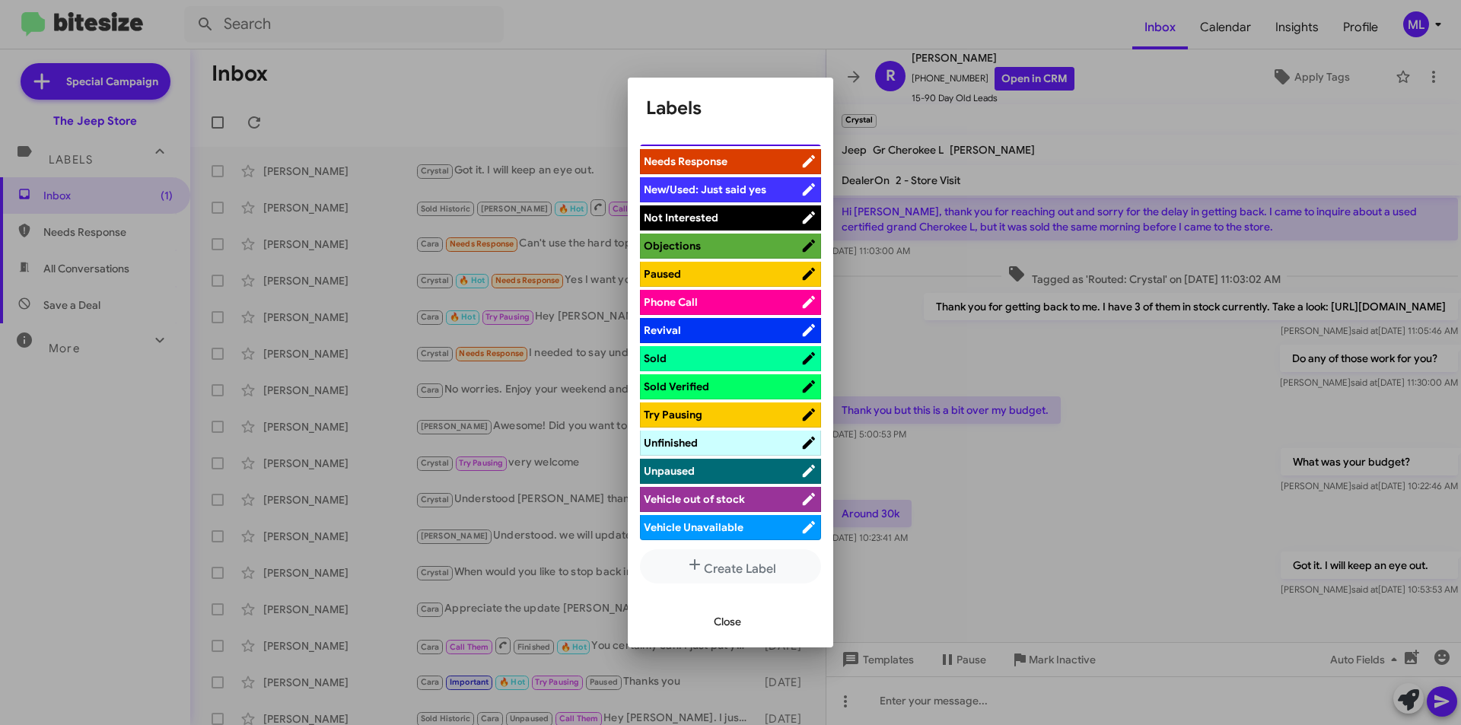
click at [696, 533] on span "Vehicle Unavailable" at bounding box center [694, 527] width 100 height 14
click at [721, 614] on span "Close" at bounding box center [727, 621] width 27 height 27
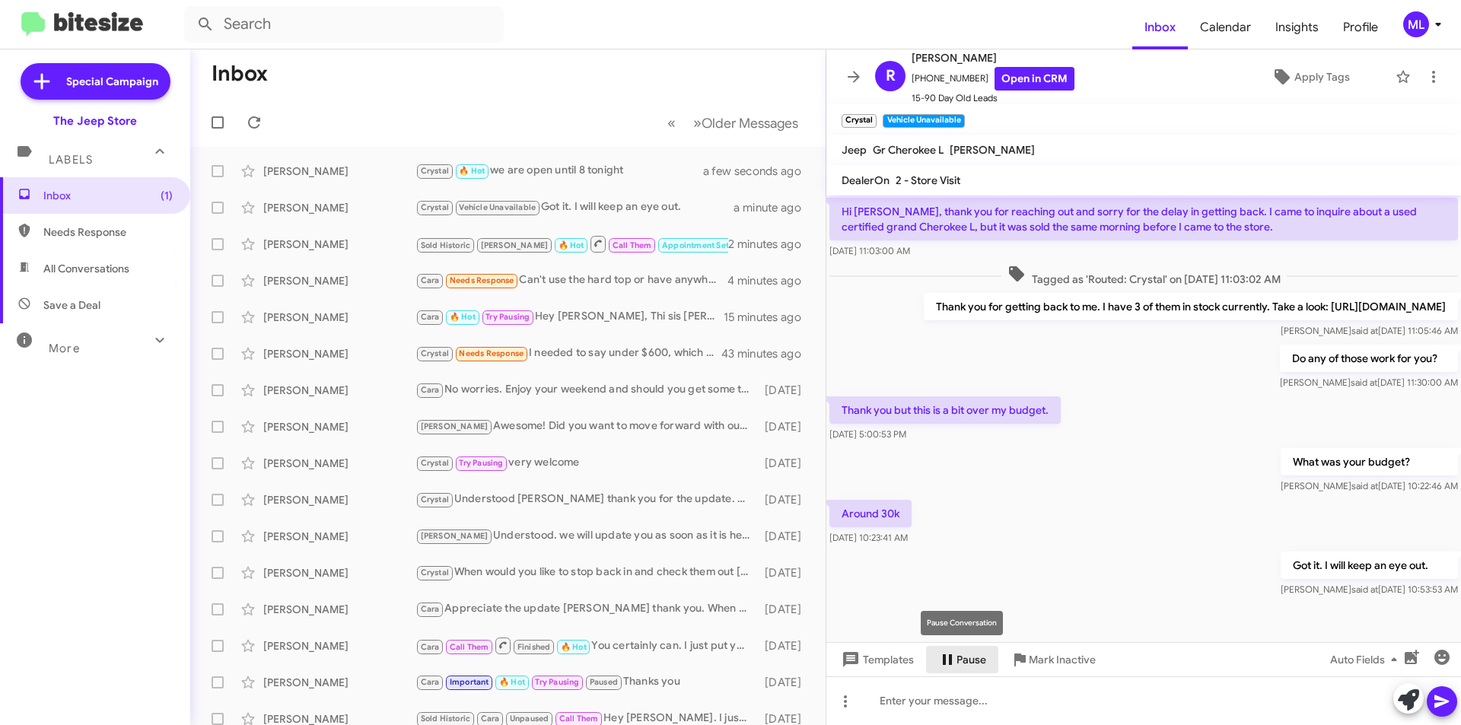
click at [950, 655] on icon at bounding box center [947, 659] width 9 height 11
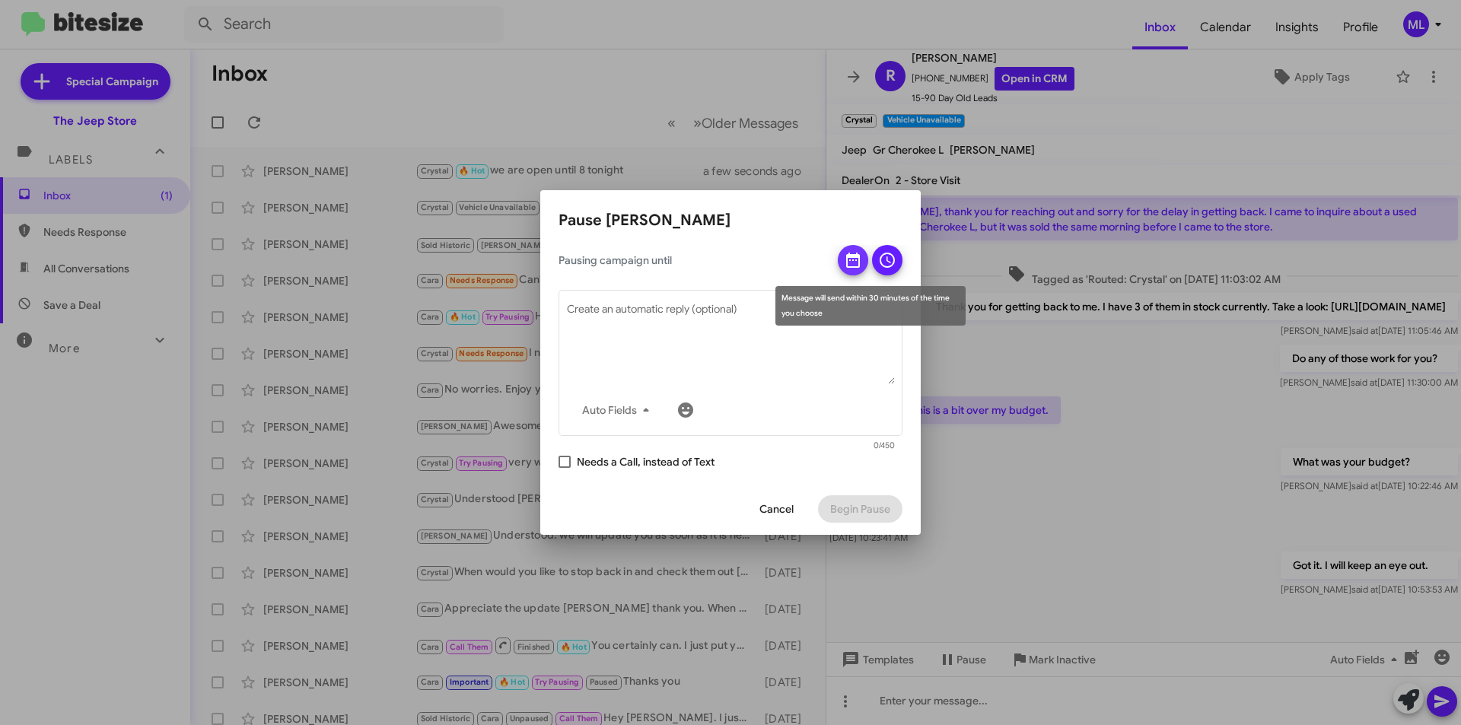
click at [848, 253] on icon at bounding box center [853, 260] width 18 height 18
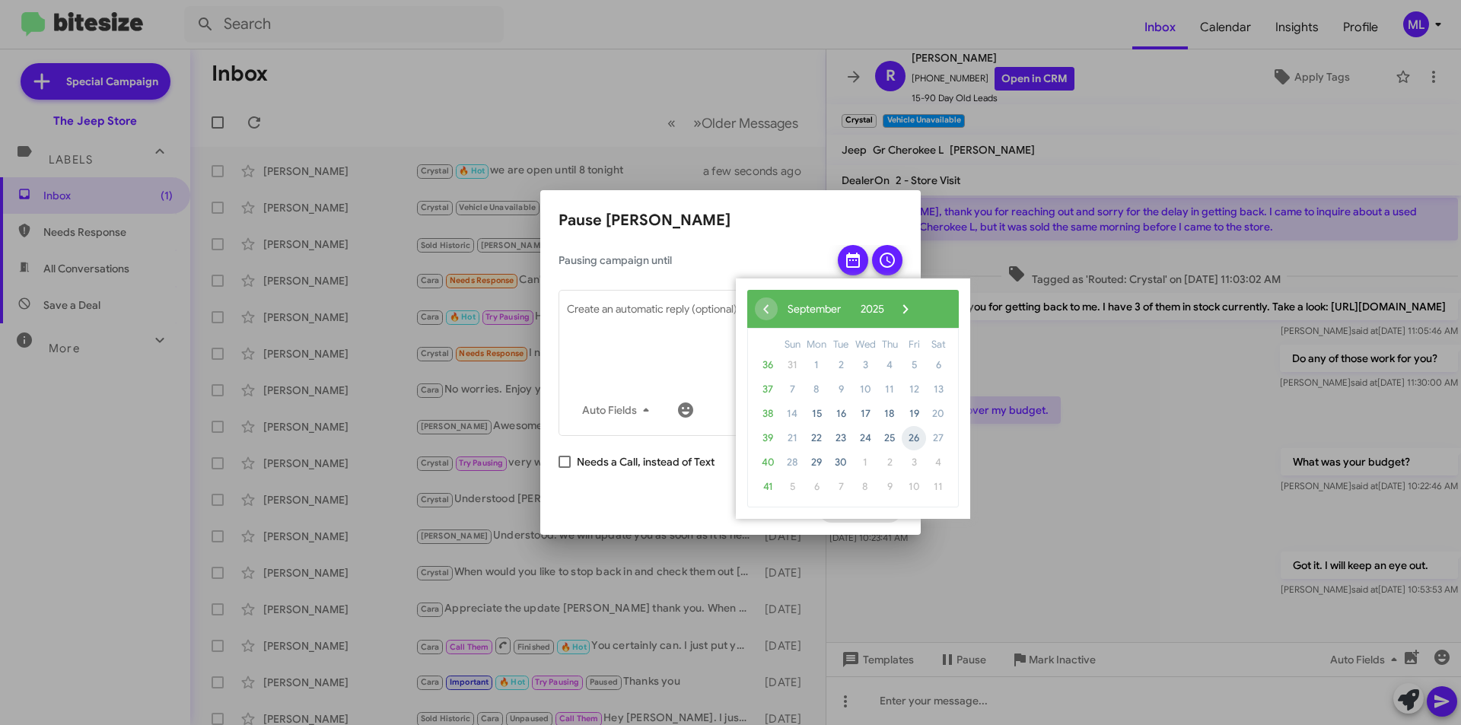
click at [917, 435] on span "26" at bounding box center [914, 438] width 24 height 24
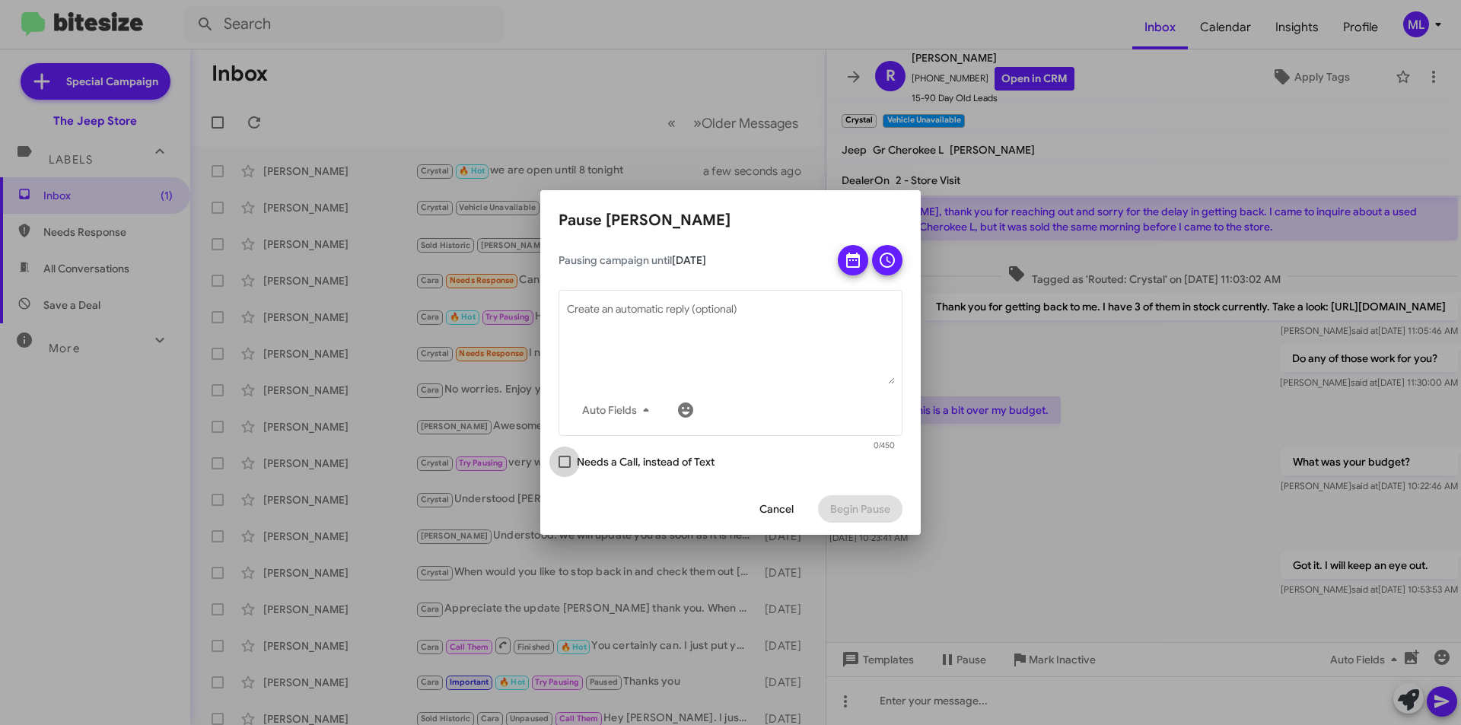
click at [660, 463] on span "Needs a Call, instead of Text" at bounding box center [646, 462] width 138 height 18
click at [565, 468] on input "Needs a Call, instead of Text" at bounding box center [564, 468] width 1 height 1
checkbox input "true"
click at [898, 266] on button at bounding box center [887, 260] width 30 height 30
click at [872, 504] on span "Begin Pause" at bounding box center [860, 508] width 60 height 27
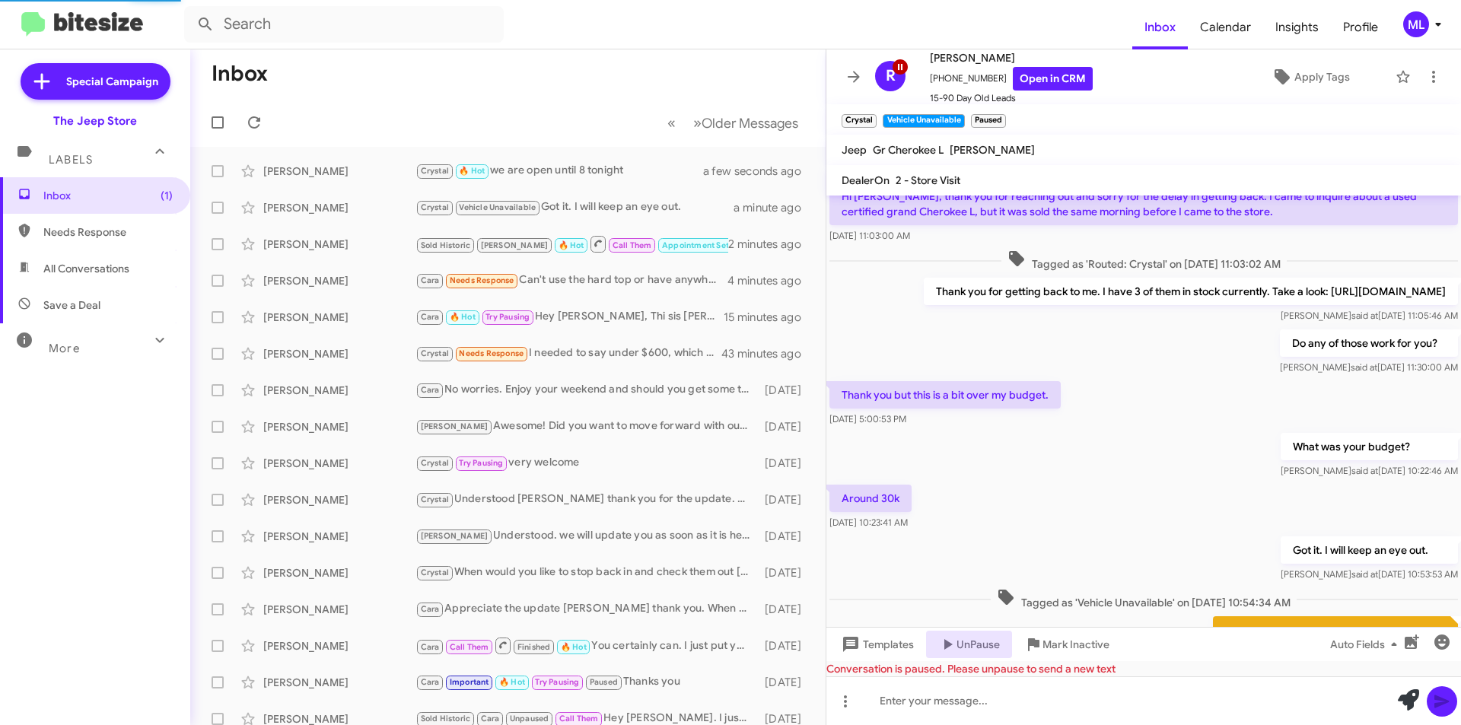
scroll to position [425, 0]
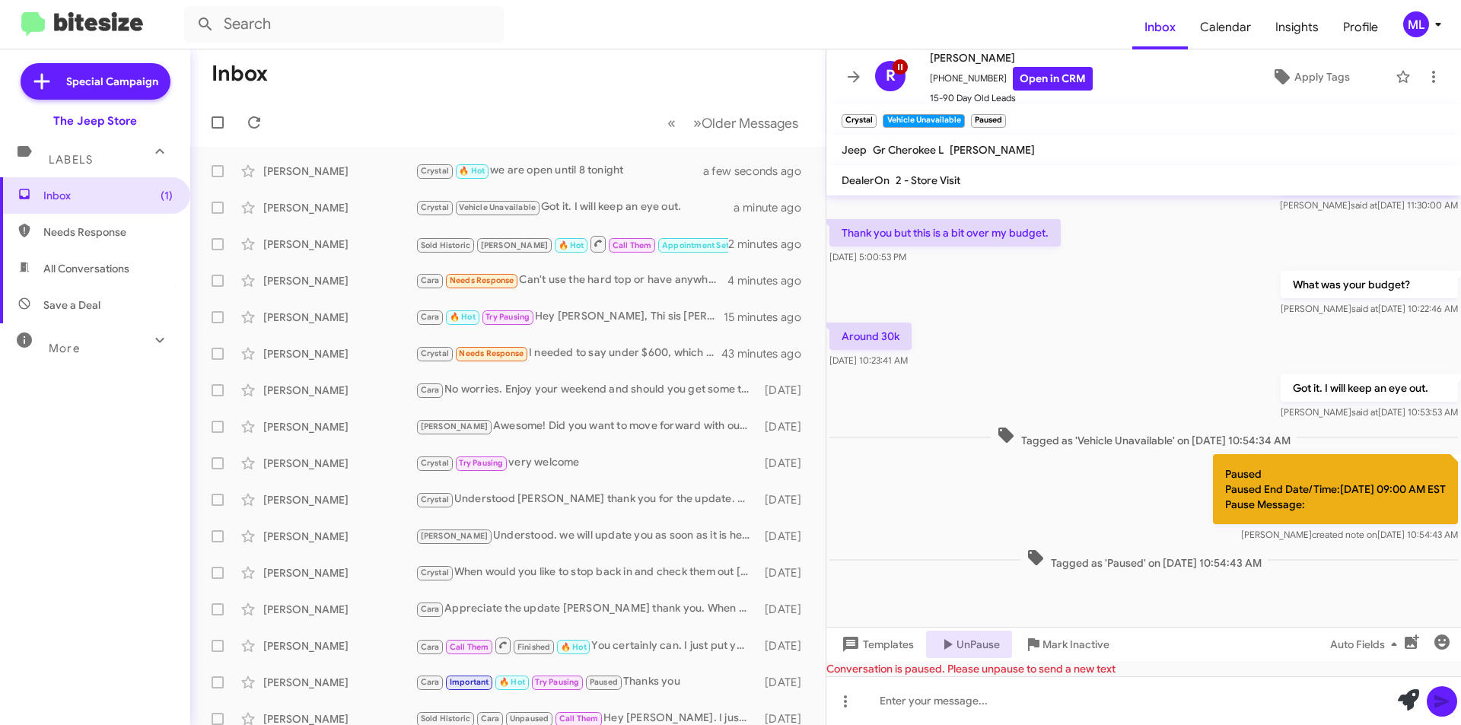
click at [123, 291] on span "Save a Deal" at bounding box center [95, 305] width 190 height 37
type input "in:not-interested"
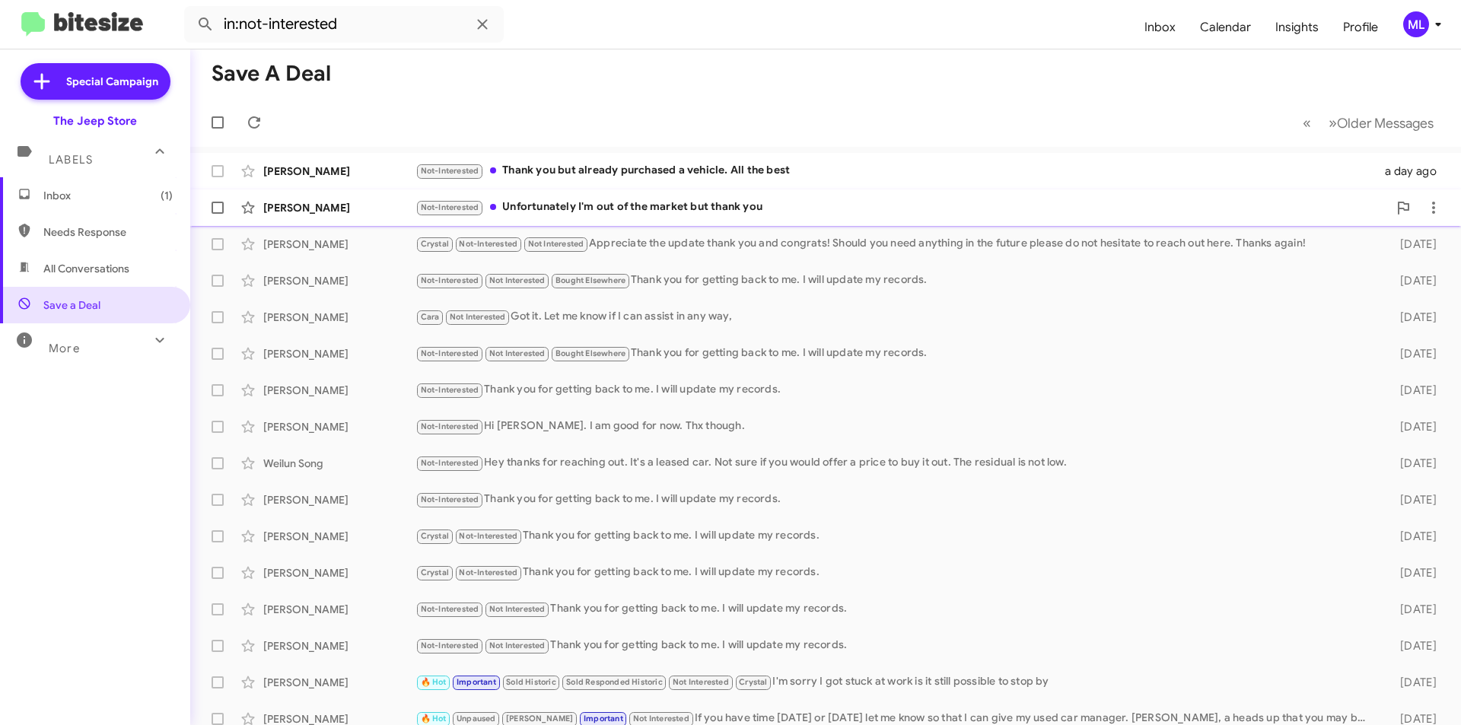
click at [690, 213] on div "Not-Interested Unfortunately I'm out of the market but thank you" at bounding box center [901, 208] width 972 height 18
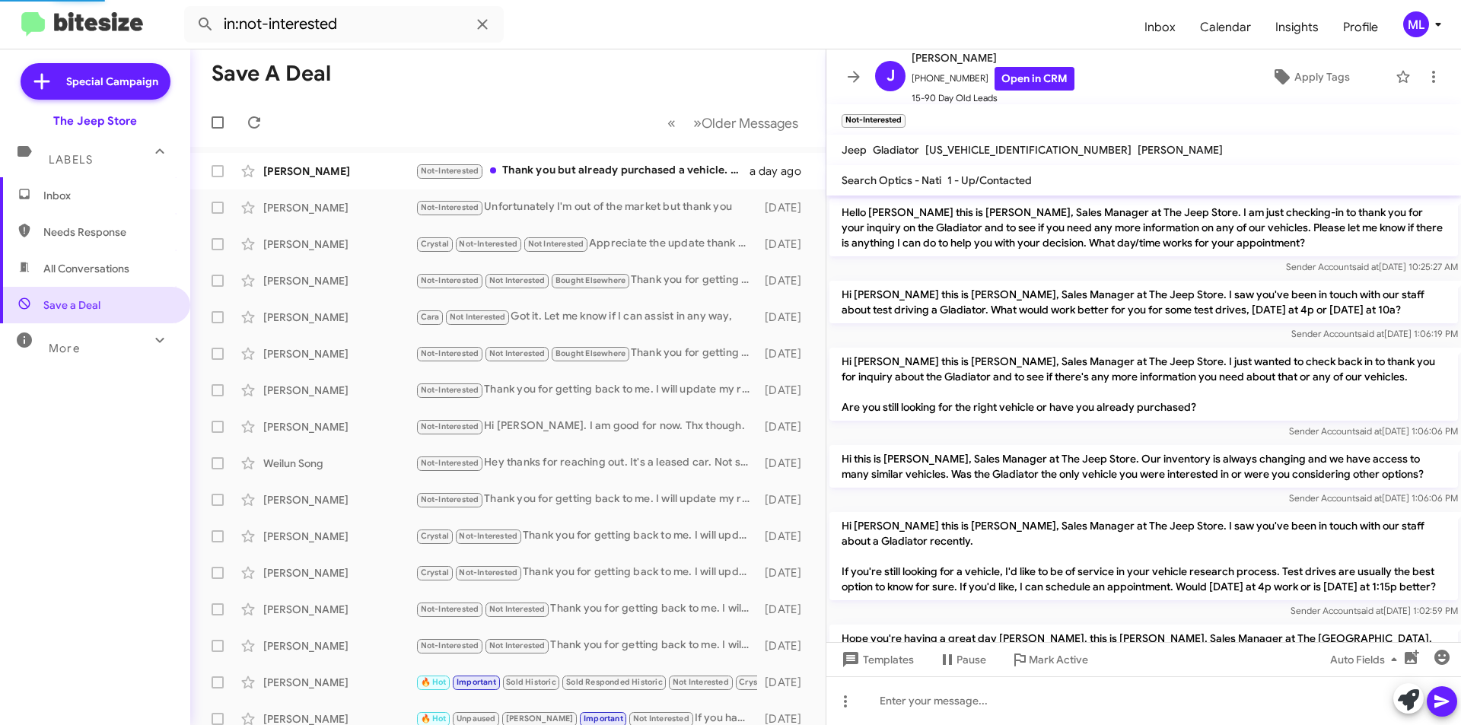
scroll to position [587, 0]
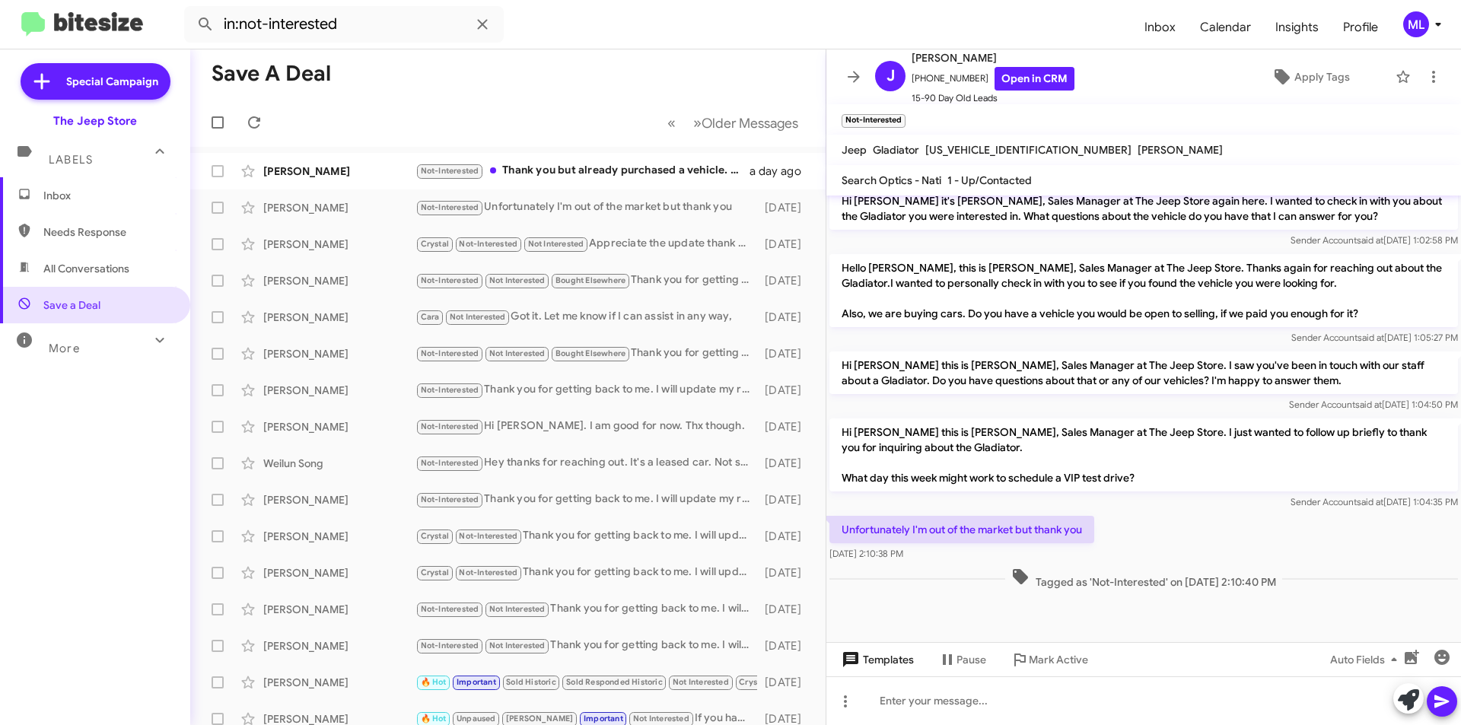
click at [892, 672] on span "Templates" at bounding box center [875, 659] width 75 height 27
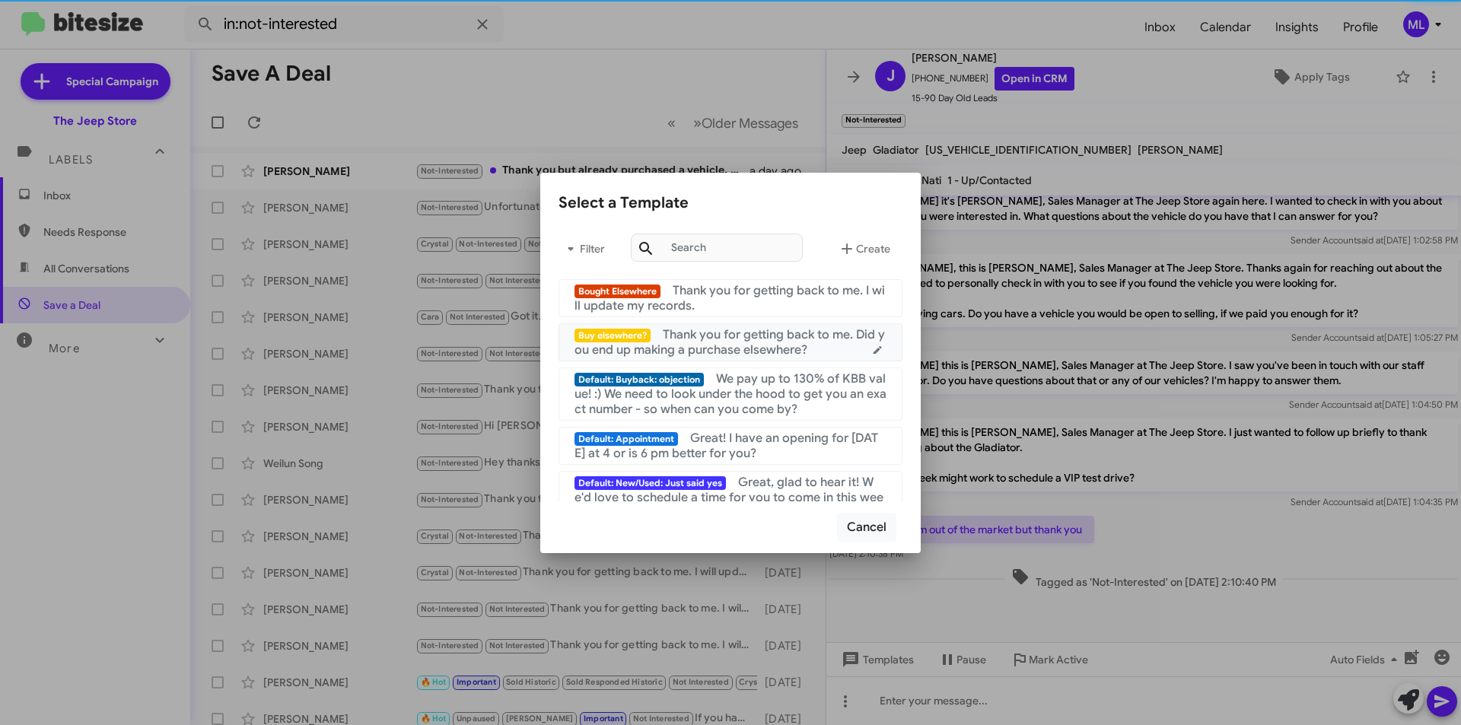
click at [782, 348] on span "Thank you for getting back to me. Did you end up making a purchase elsewhere?" at bounding box center [729, 342] width 310 height 30
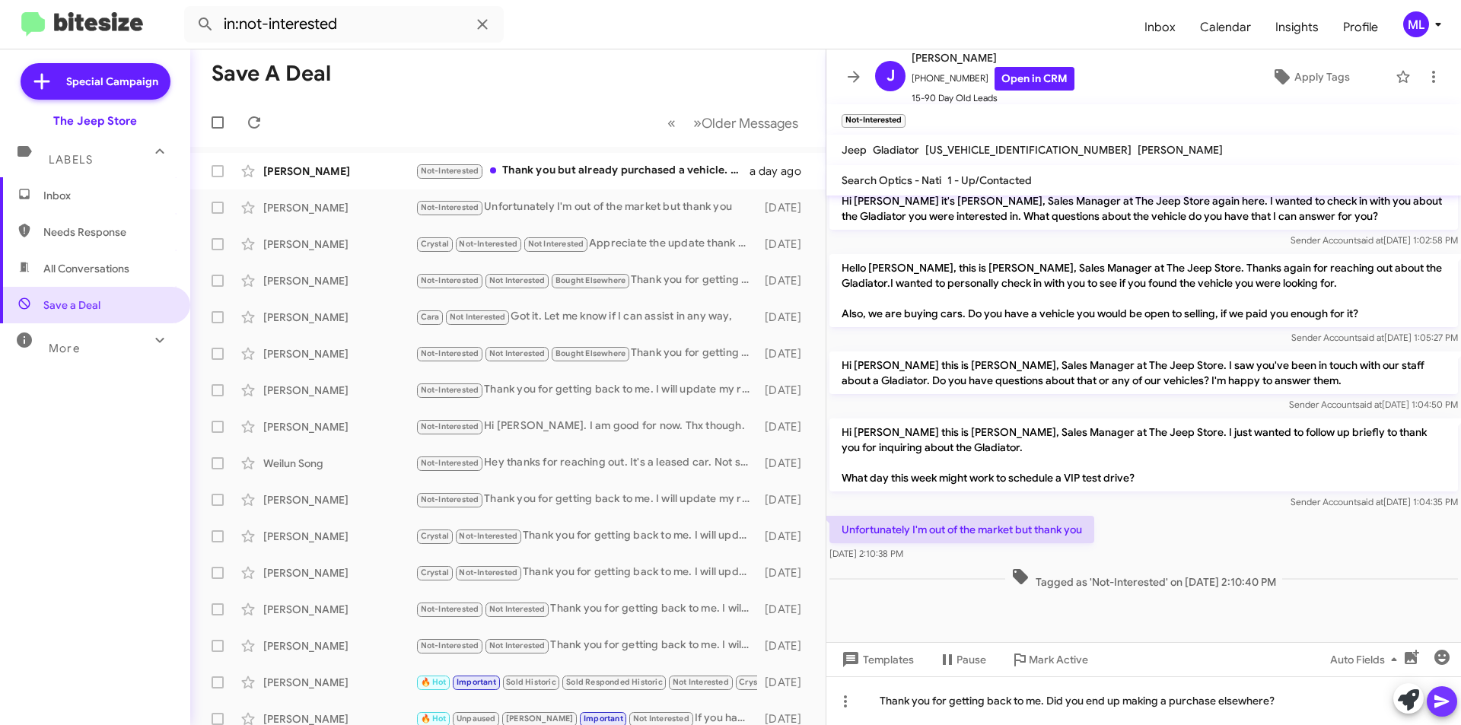
drag, startPoint x: 1437, startPoint y: 698, endPoint x: 1424, endPoint y: 661, distance: 38.5
click at [1436, 698] on icon at bounding box center [1441, 701] width 14 height 13
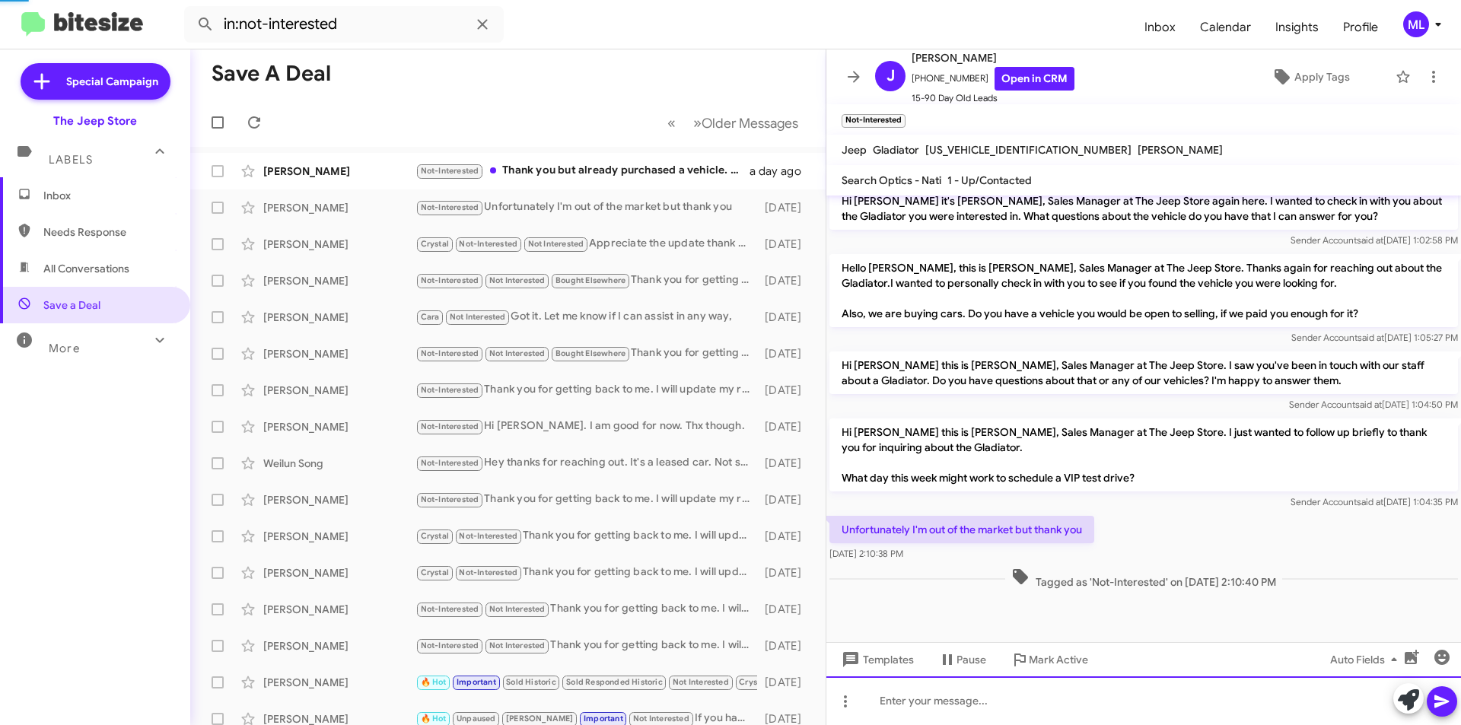
scroll to position [0, 0]
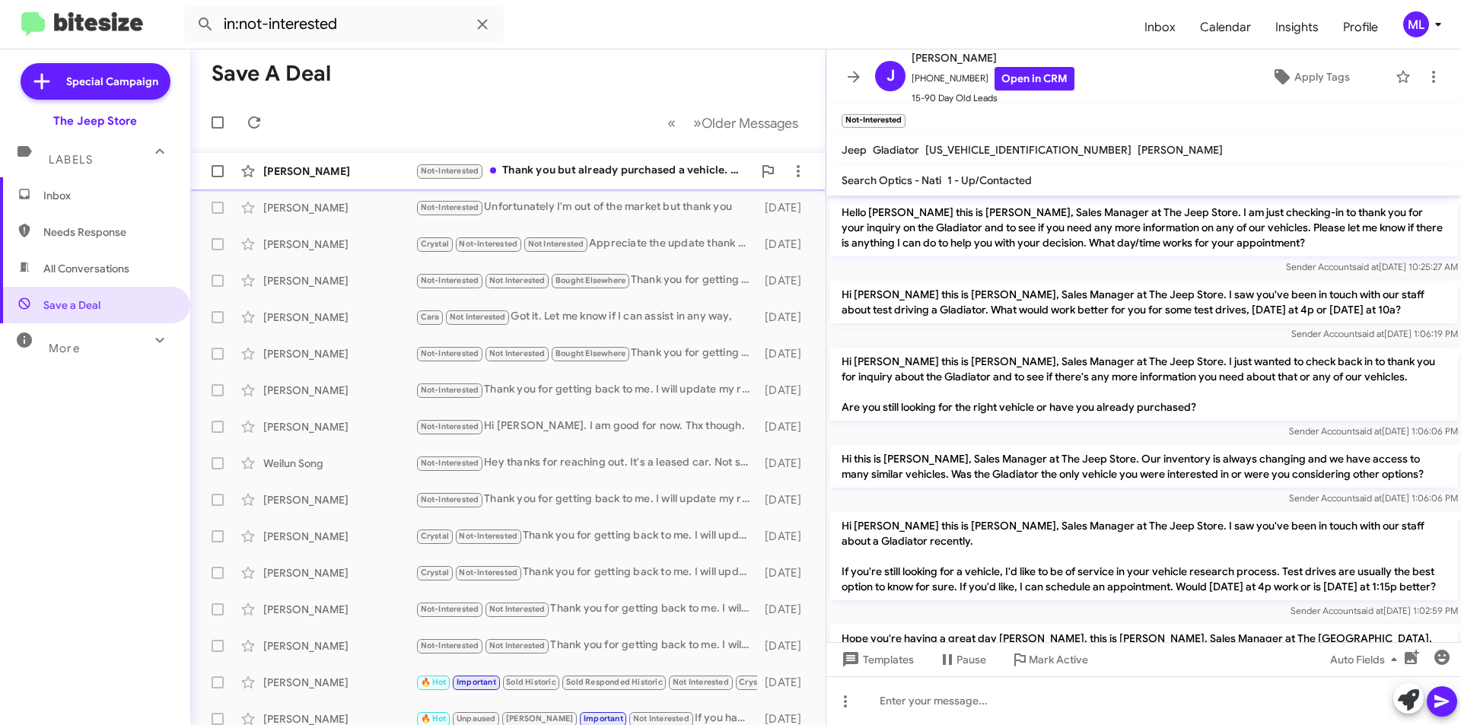
click at [601, 170] on div "Not-Interested Thank you but already purchased a vehicle. All the best" at bounding box center [583, 171] width 337 height 18
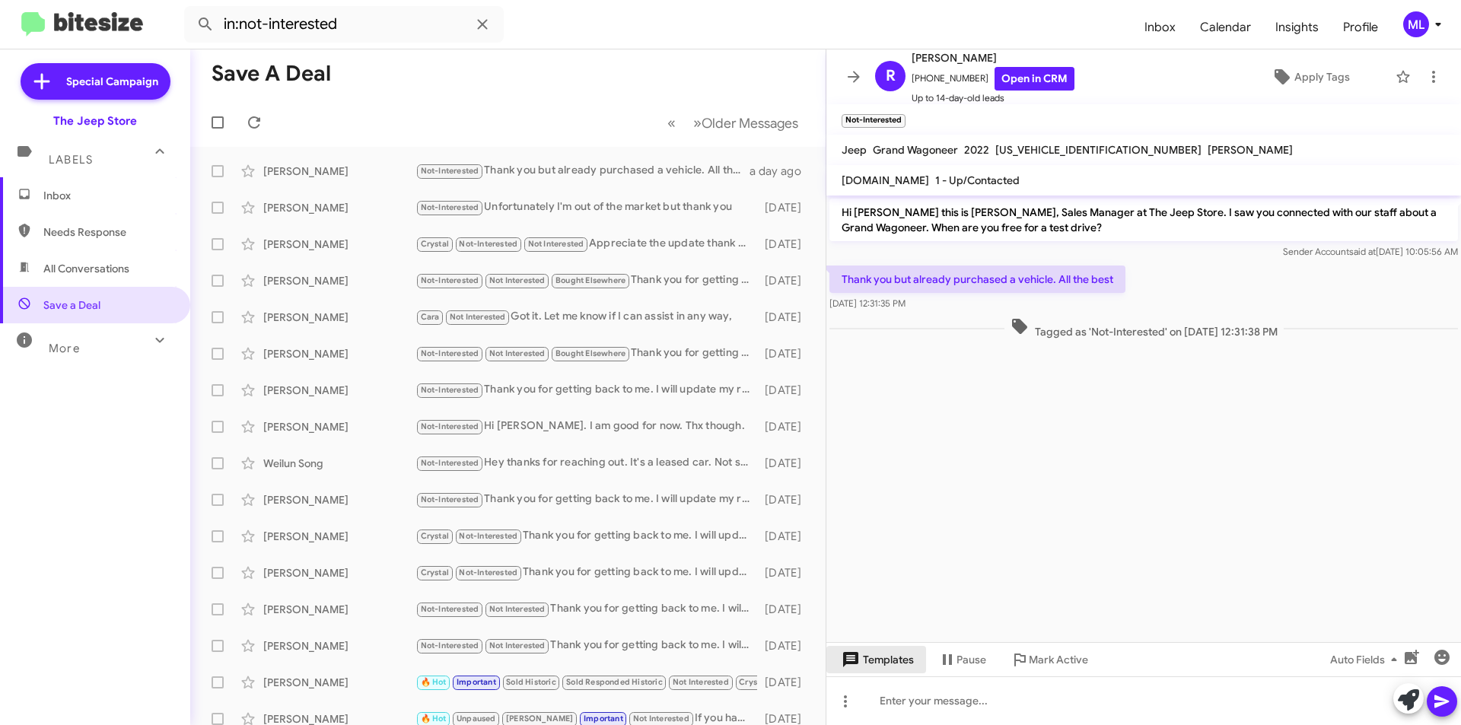
click at [880, 660] on span "Templates" at bounding box center [875, 659] width 75 height 27
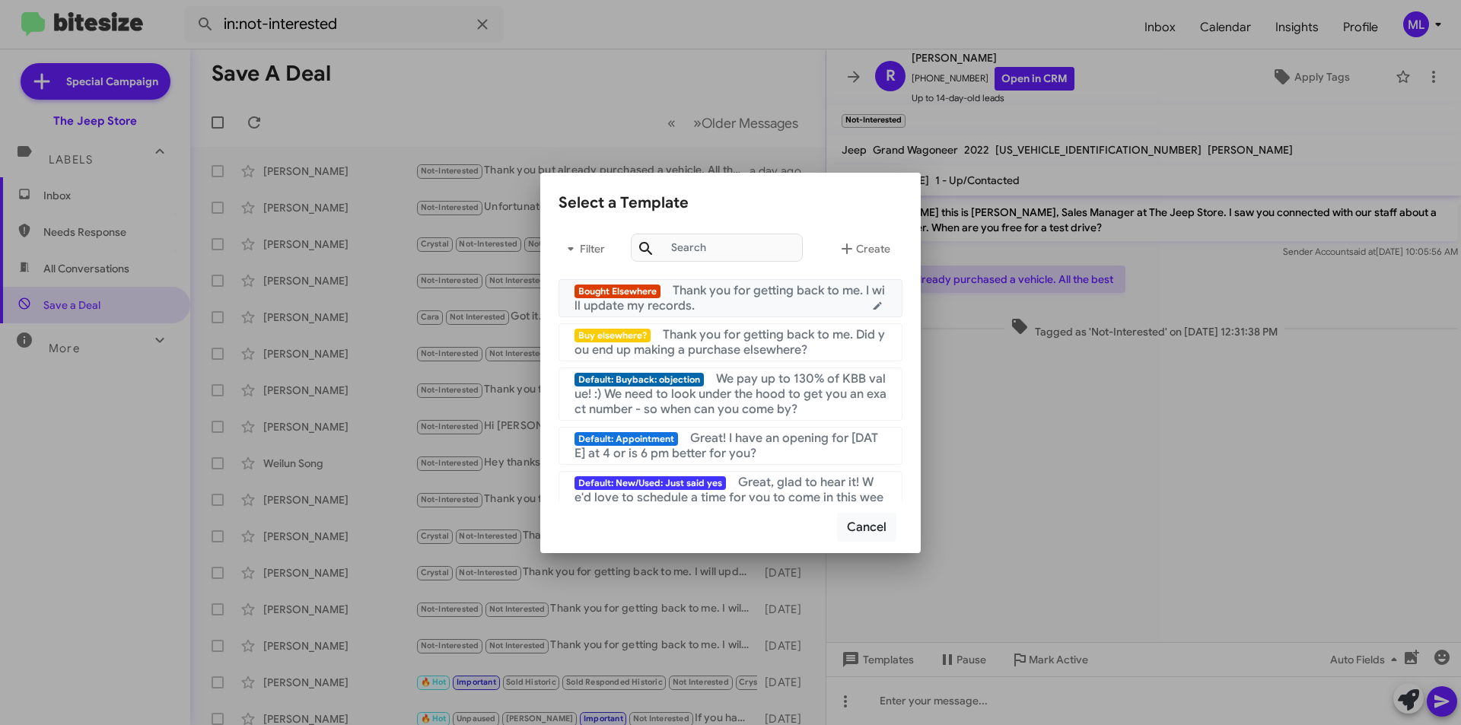
click at [763, 301] on div "Bought Elsewhere Thank you for getting back to me. I will update my records." at bounding box center [730, 298] width 312 height 30
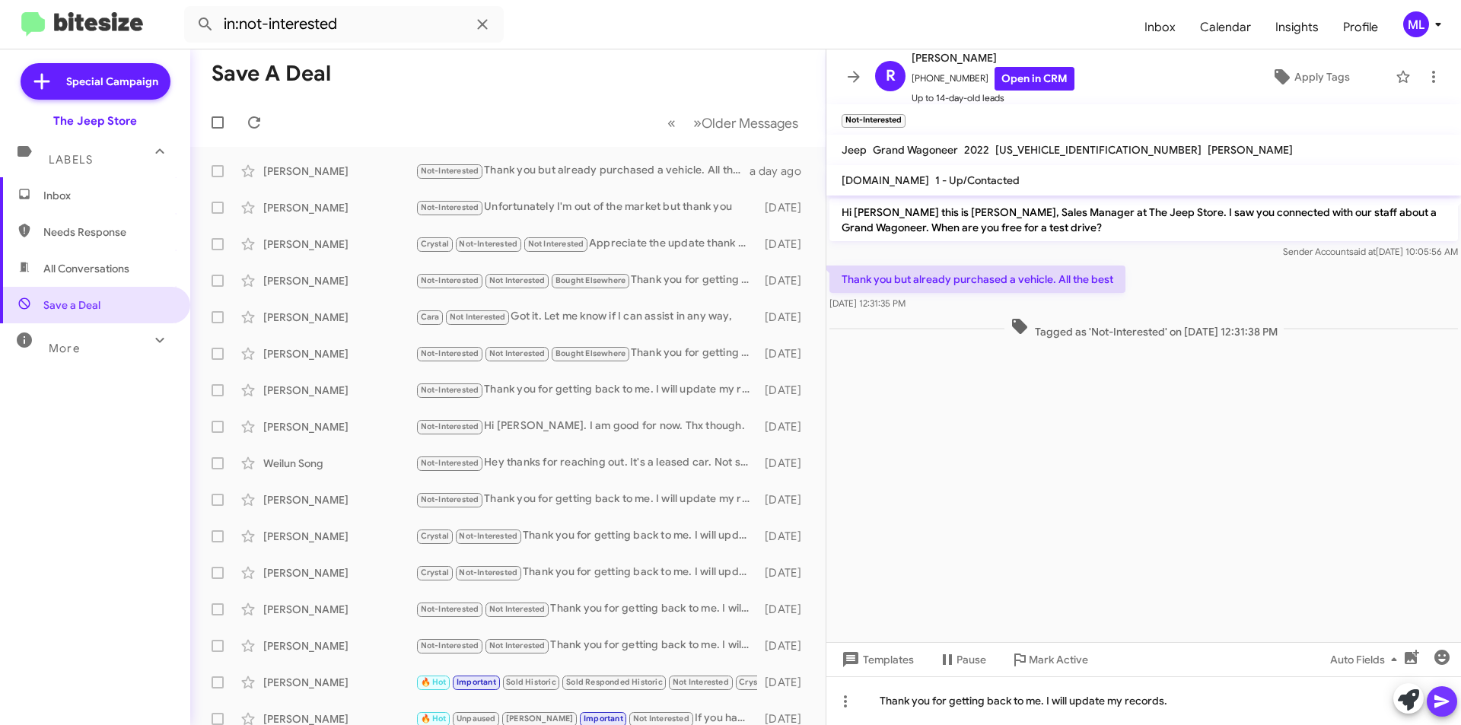
click at [1443, 702] on icon at bounding box center [1441, 701] width 14 height 13
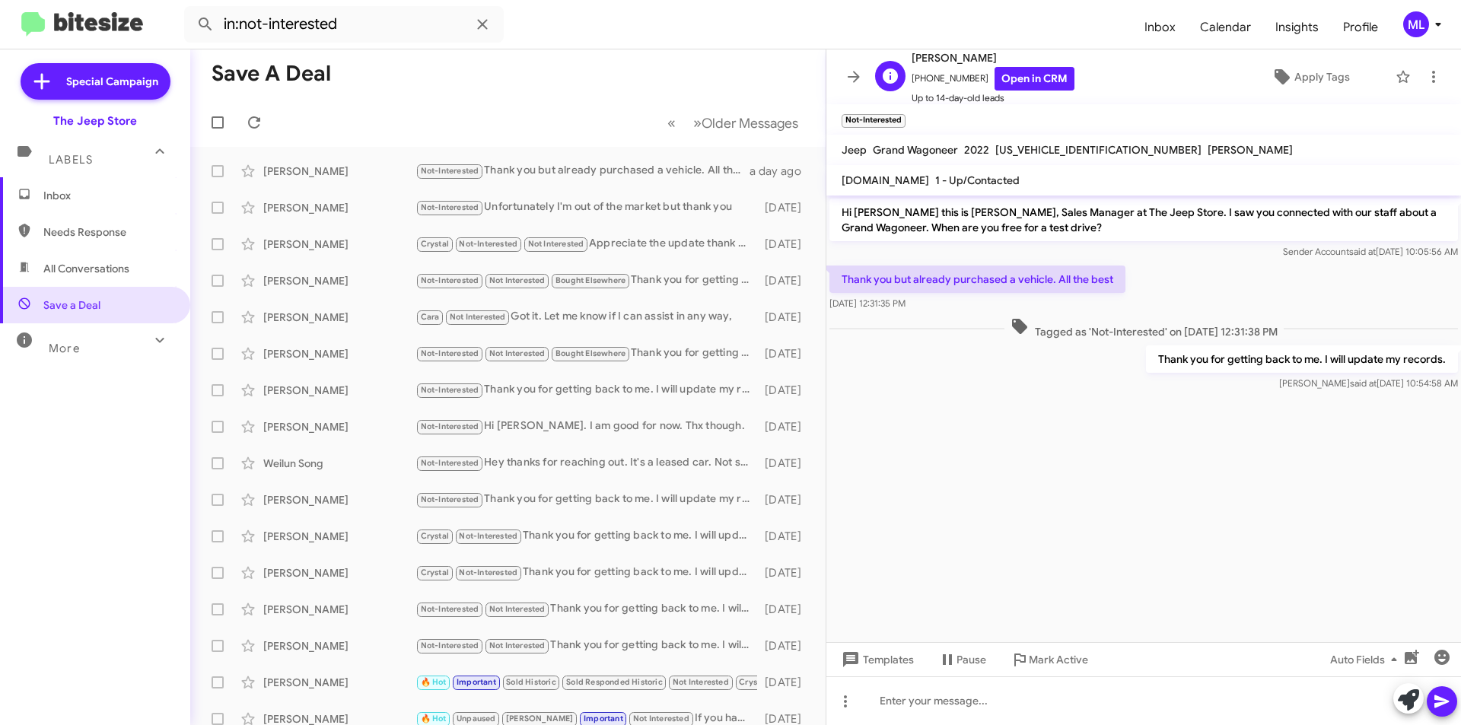
click at [944, 77] on span "+14153167791 Open in CRM" at bounding box center [993, 79] width 163 height 24
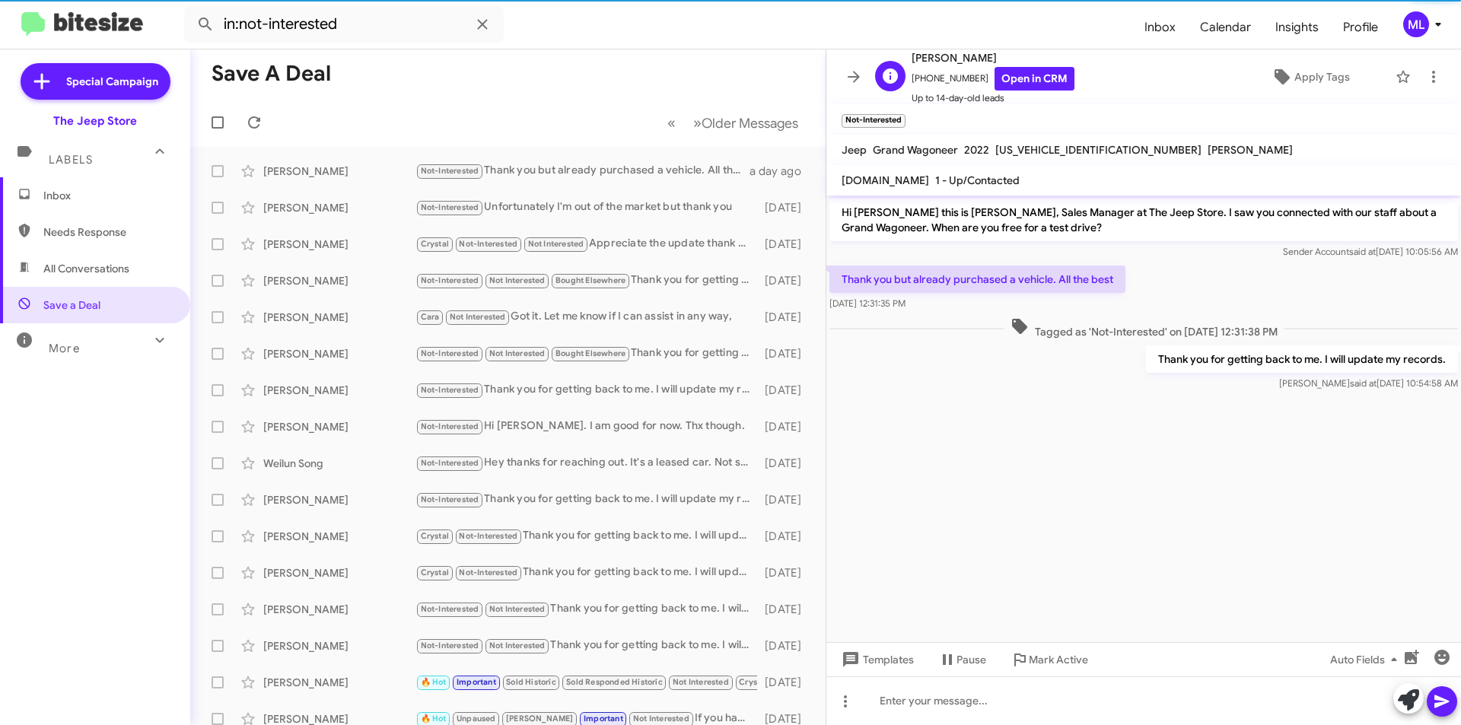
copy span "14153167791"
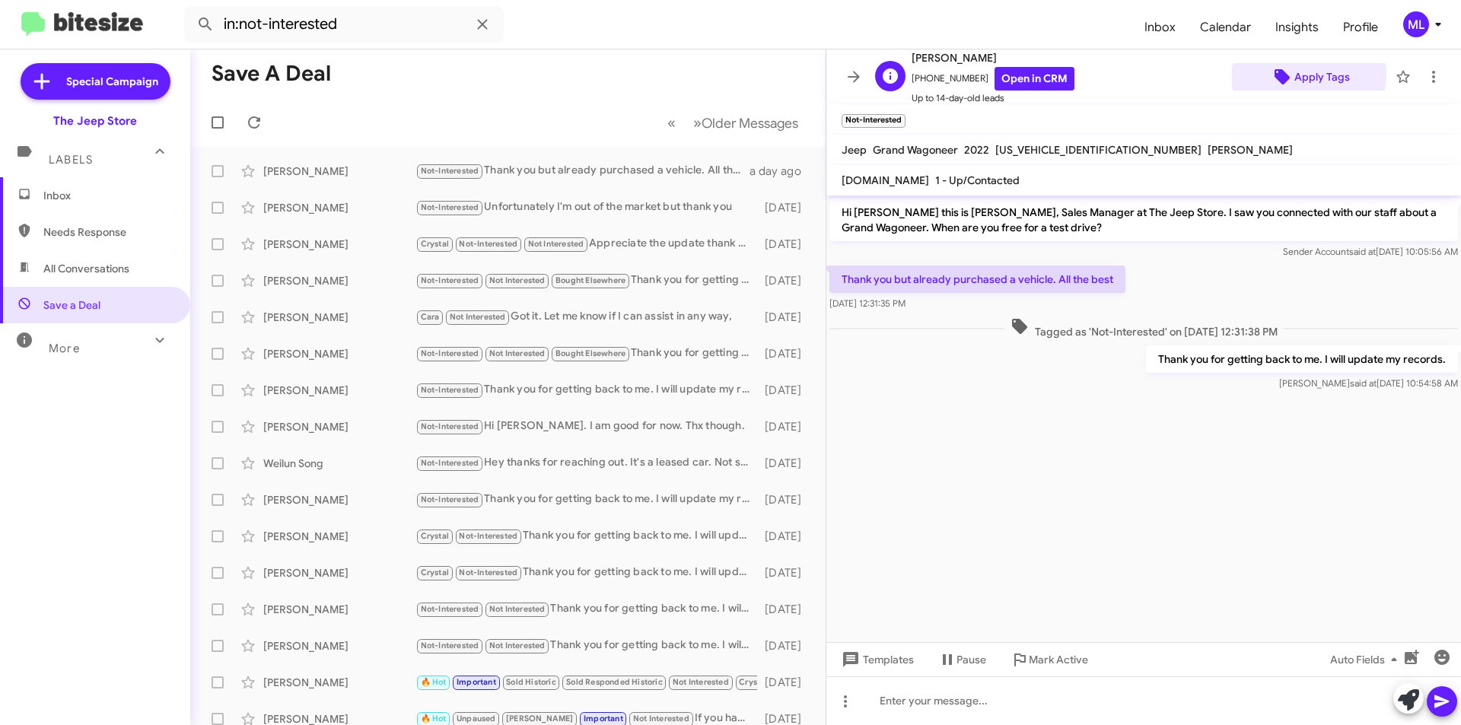
click at [1295, 73] on span "Apply Tags" at bounding box center [1322, 76] width 56 height 27
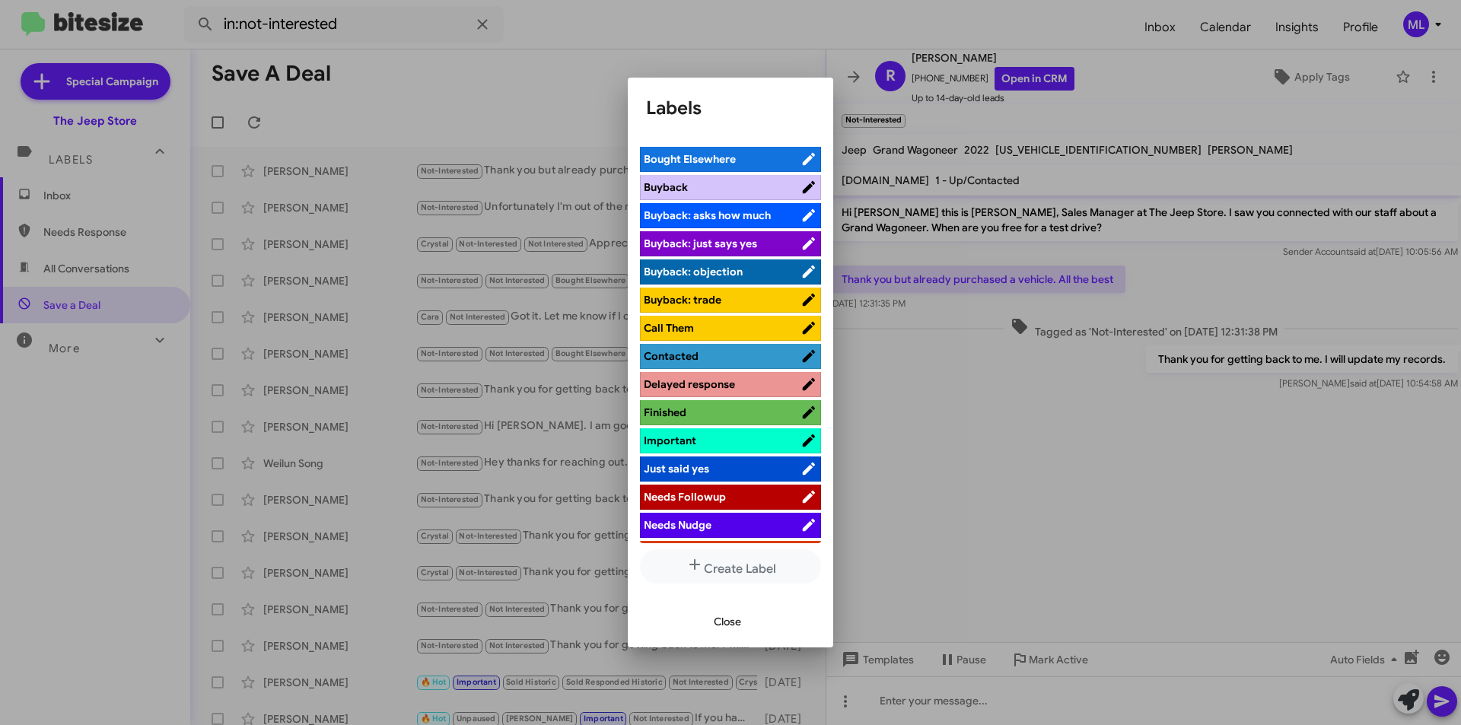
scroll to position [380, 0]
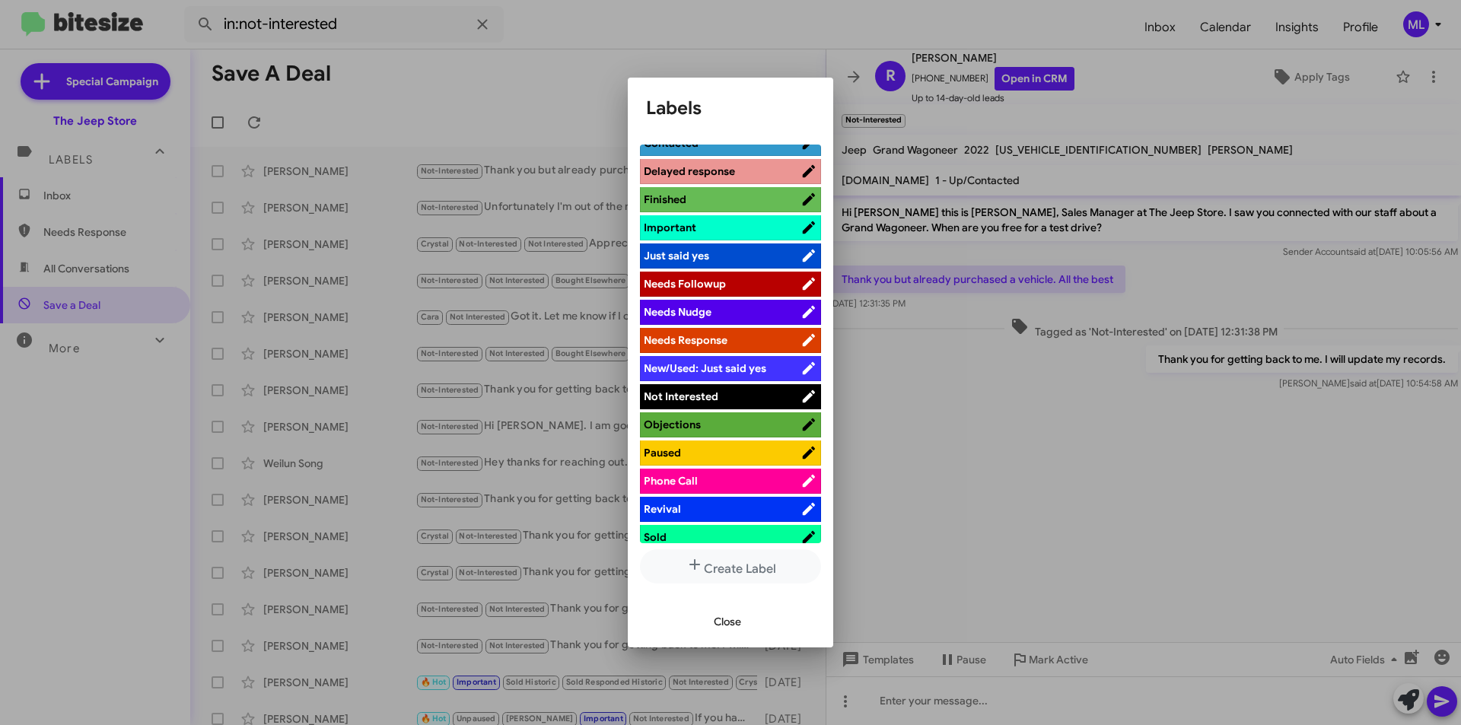
click at [725, 400] on span "Not Interested" at bounding box center [722, 396] width 157 height 15
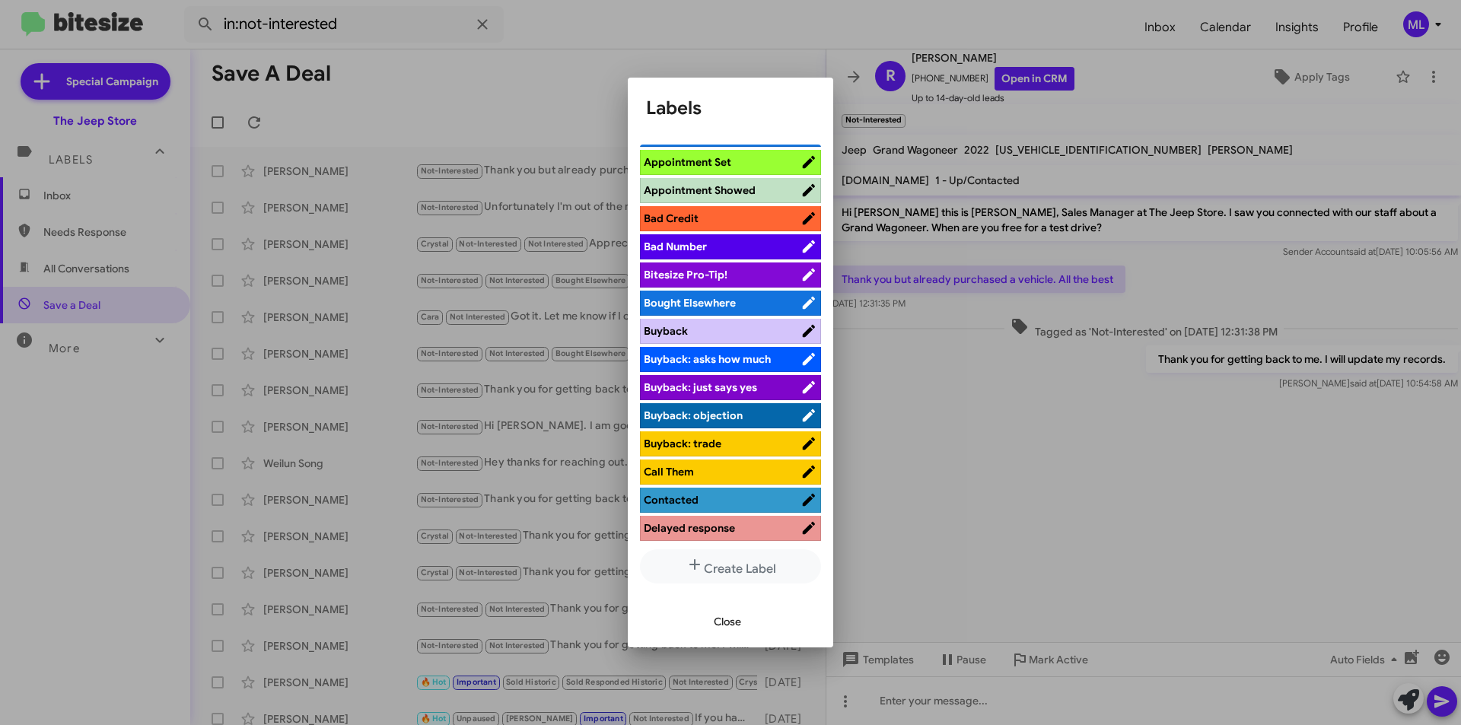
scroll to position [0, 0]
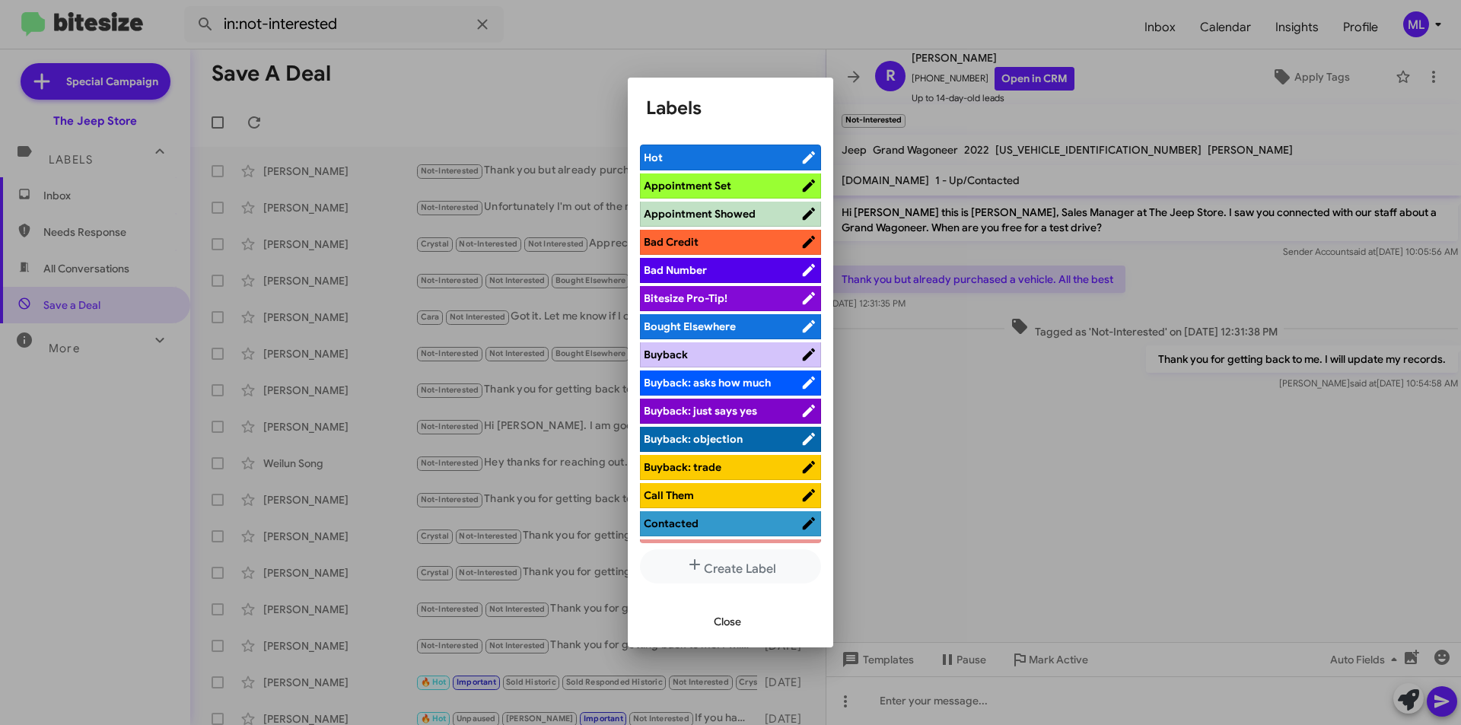
click at [753, 323] on span "Bought Elsewhere" at bounding box center [722, 326] width 157 height 15
click at [724, 634] on span "Close" at bounding box center [727, 621] width 27 height 27
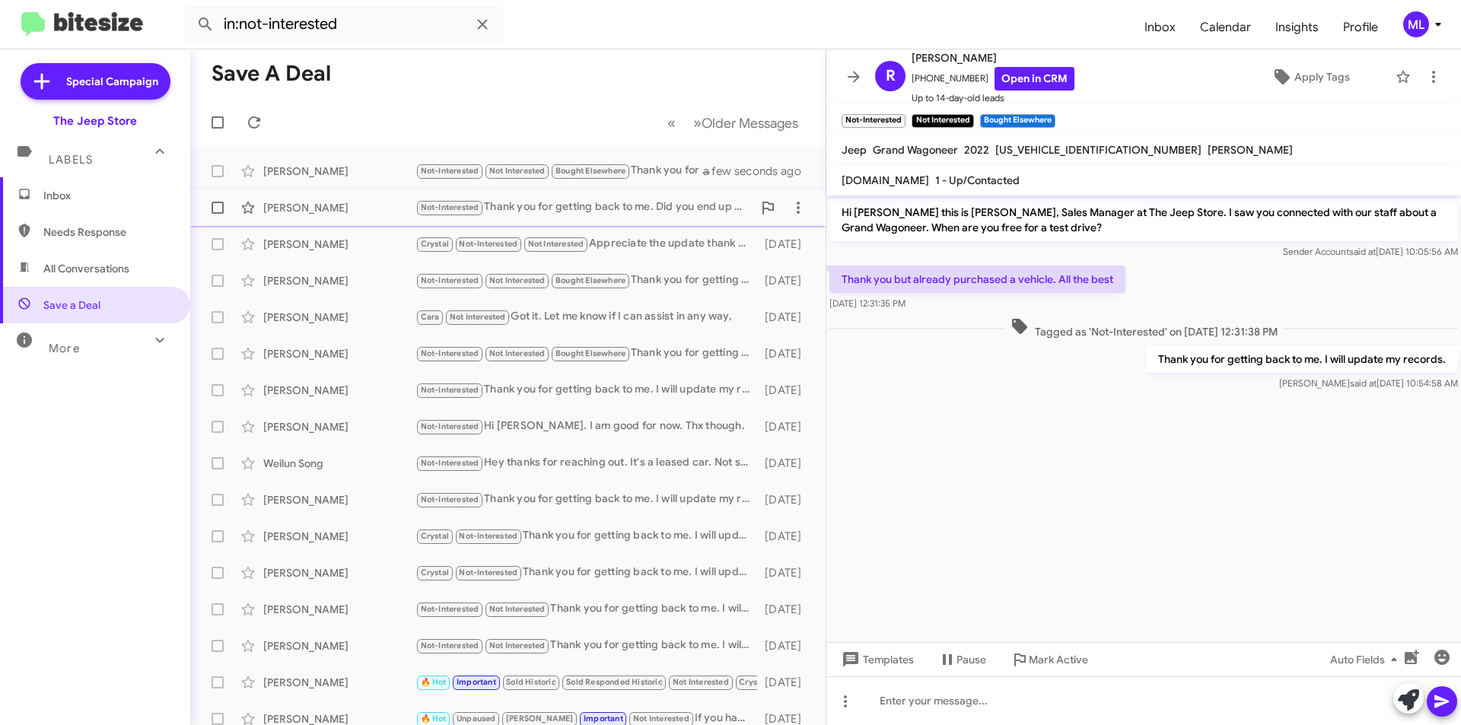
click at [552, 210] on div "Not-Interested Thank you for getting back to me. Did you end up making a purcha…" at bounding box center [583, 208] width 337 height 18
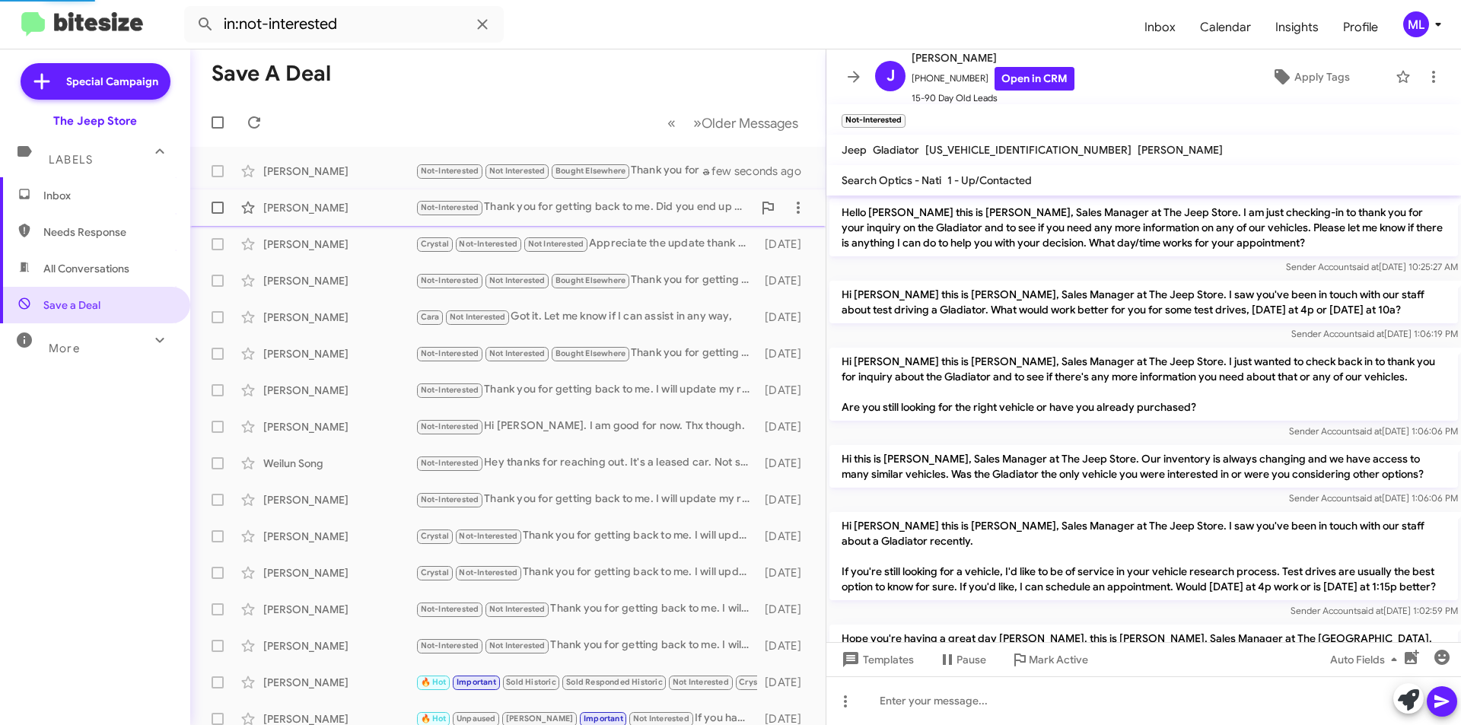
scroll to position [642, 0]
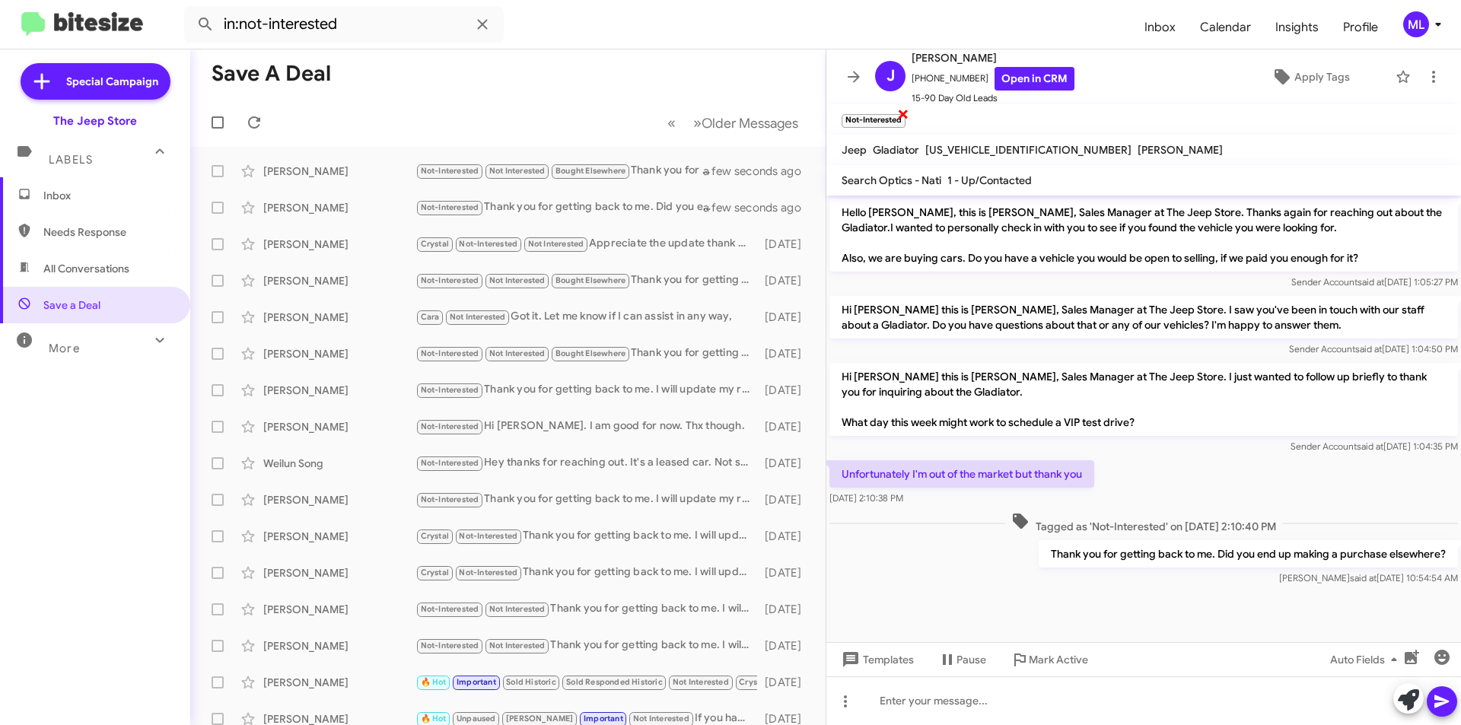
click at [905, 114] on span "×" at bounding box center [903, 113] width 12 height 18
drag, startPoint x: 968, startPoint y: 81, endPoint x: 919, endPoint y: 82, distance: 48.7
click at [919, 82] on span "+19148177263 Open in CRM" at bounding box center [993, 79] width 163 height 24
copy span "9148177263"
